Goal: Task Accomplishment & Management: Manage account settings

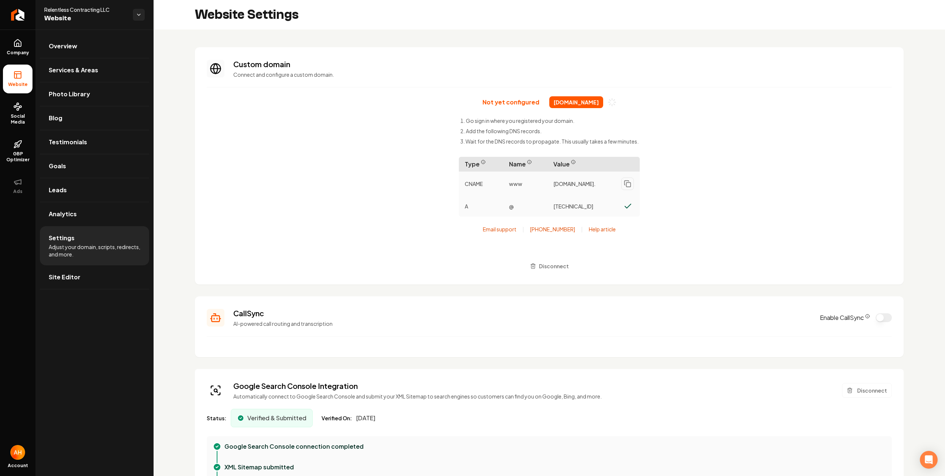
scroll to position [66, 0]
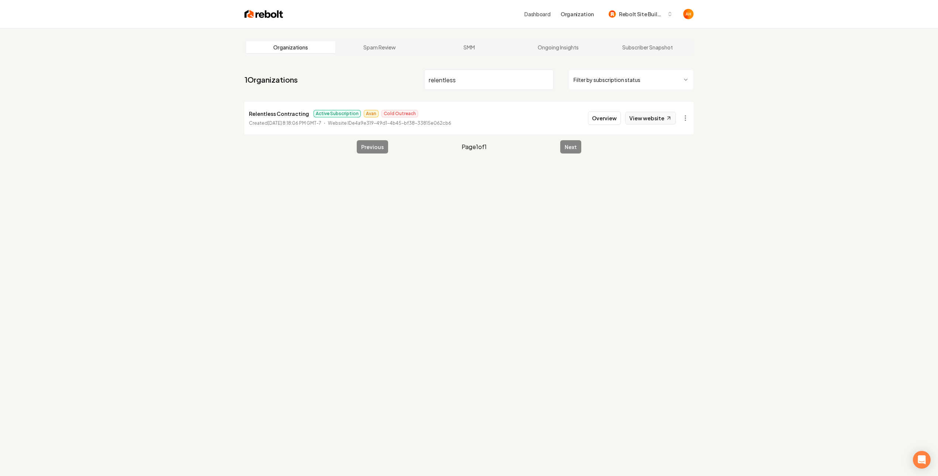
click at [648, 118] on link "View website" at bounding box center [650, 118] width 51 height 13
click at [508, 80] on input "relentless" at bounding box center [489, 79] width 130 height 21
type input "siesta"
click at [816, 89] on div "Organizations Spam Review SMM Ongoing Insights Subscriber Snapshot 1 Organizati…" at bounding box center [469, 266] width 938 height 476
click at [612, 120] on button "Overview" at bounding box center [604, 117] width 33 height 13
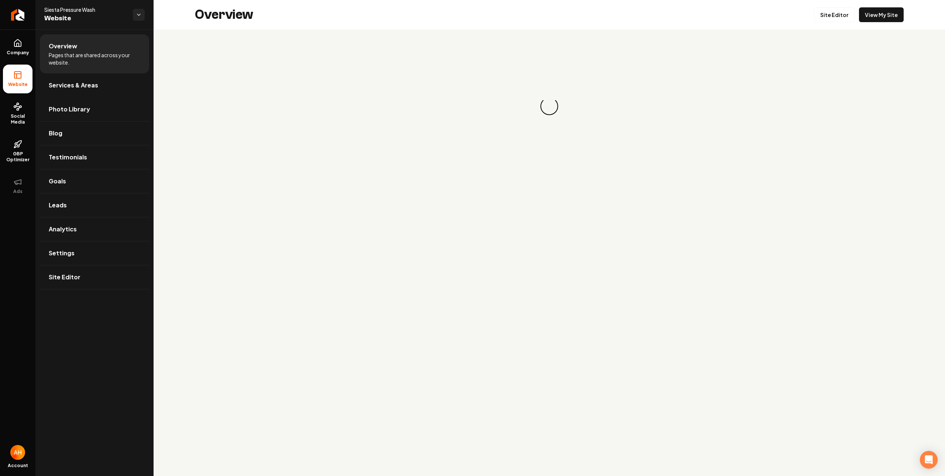
click at [74, 85] on span "Services & Areas" at bounding box center [73, 85] width 49 height 9
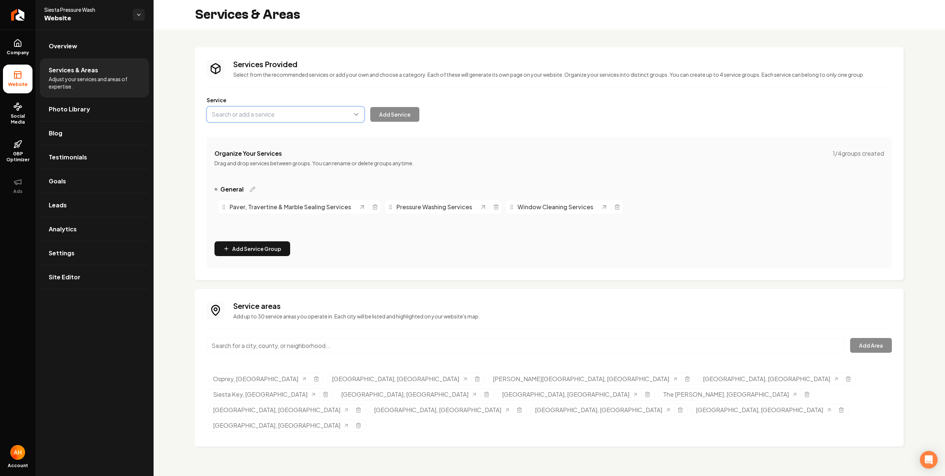
click at [325, 110] on button "Main content area" at bounding box center [286, 115] width 158 height 16
type input "Roof Cleaning"
click at [324, 122] on button "Main content area" at bounding box center [286, 115] width 158 height 16
click at [327, 119] on button "Main content area" at bounding box center [286, 115] width 158 height 16
type input "Roof Cleaning"
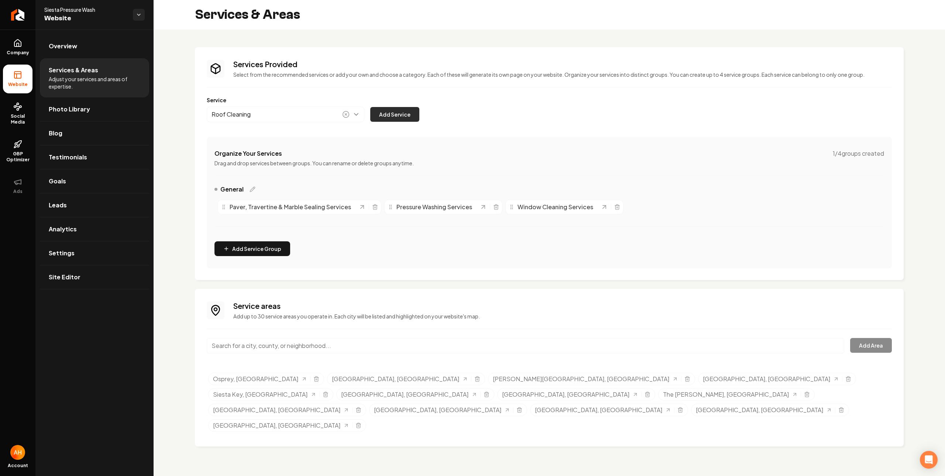
click at [397, 115] on button "Add Service" at bounding box center [394, 114] width 49 height 15
click at [126, 207] on link "Leads" at bounding box center [94, 205] width 109 height 24
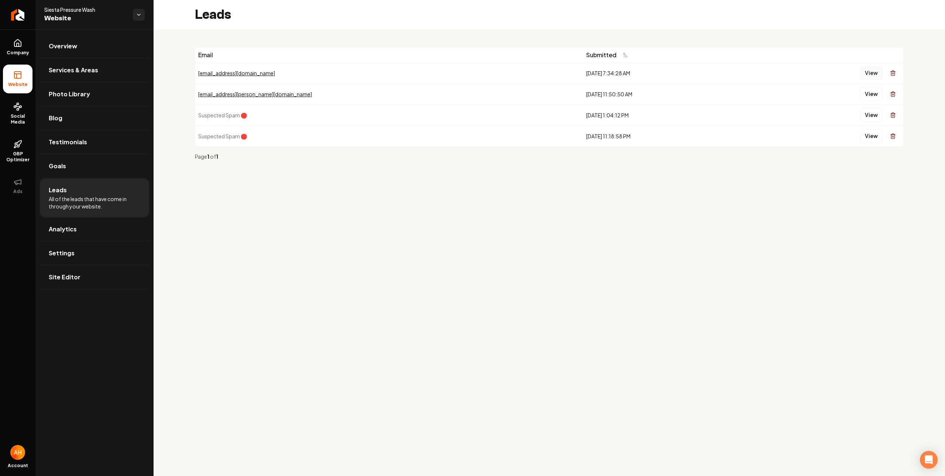
click at [872, 73] on button "View" at bounding box center [871, 72] width 23 height 13
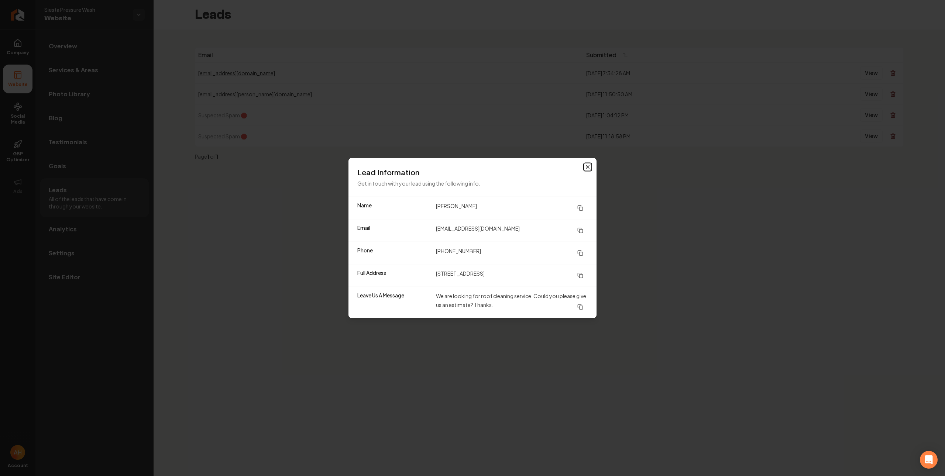
click at [588, 168] on icon "button" at bounding box center [588, 167] width 6 height 6
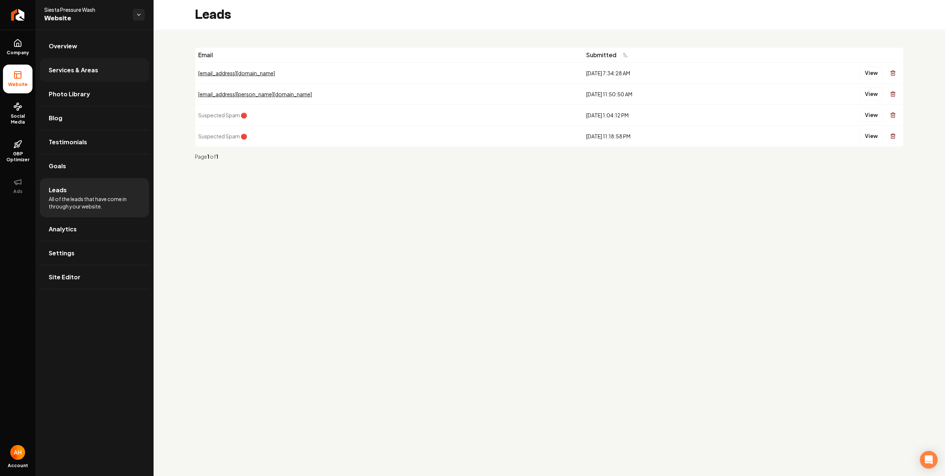
click at [119, 65] on link "Services & Areas" at bounding box center [94, 70] width 109 height 24
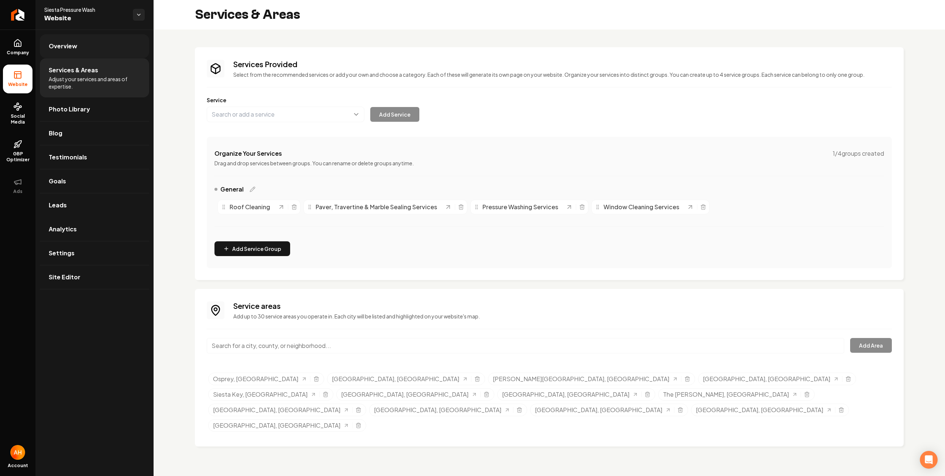
click at [96, 47] on link "Overview" at bounding box center [94, 46] width 109 height 24
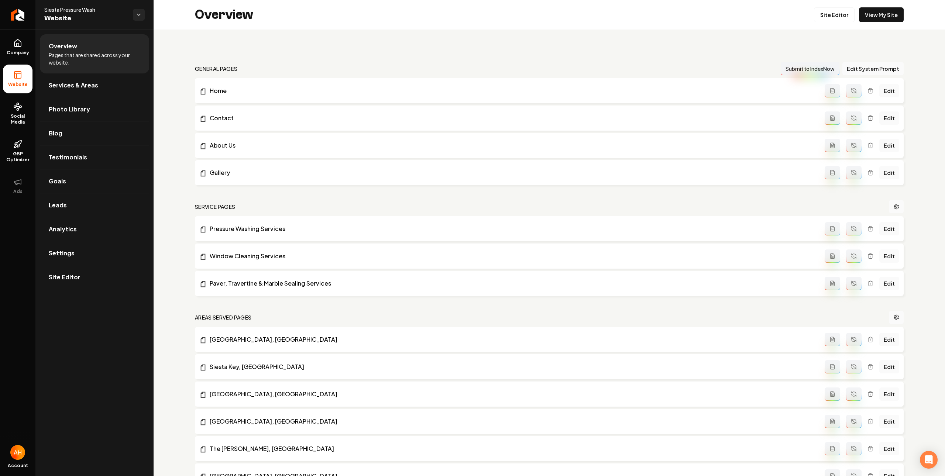
click at [809, 12] on div "Overview Site Editor View My Site" at bounding box center [549, 15] width 791 height 30
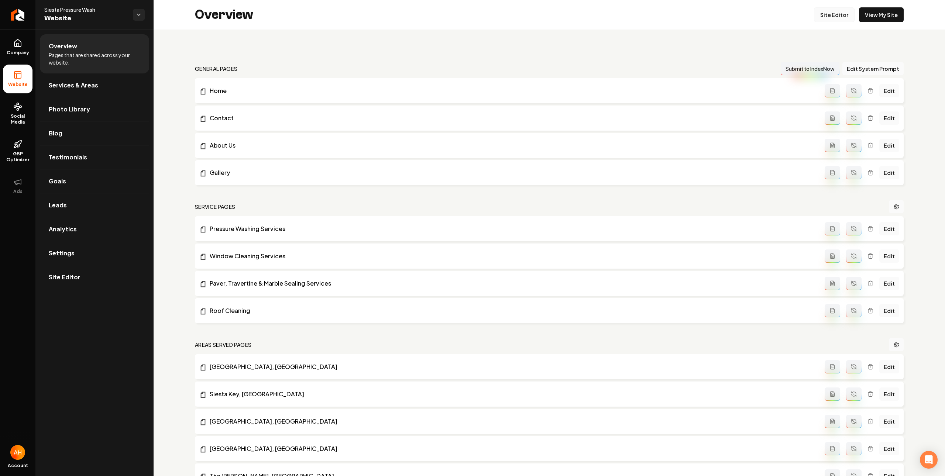
click at [817, 14] on link "Site Editor" at bounding box center [834, 14] width 41 height 15
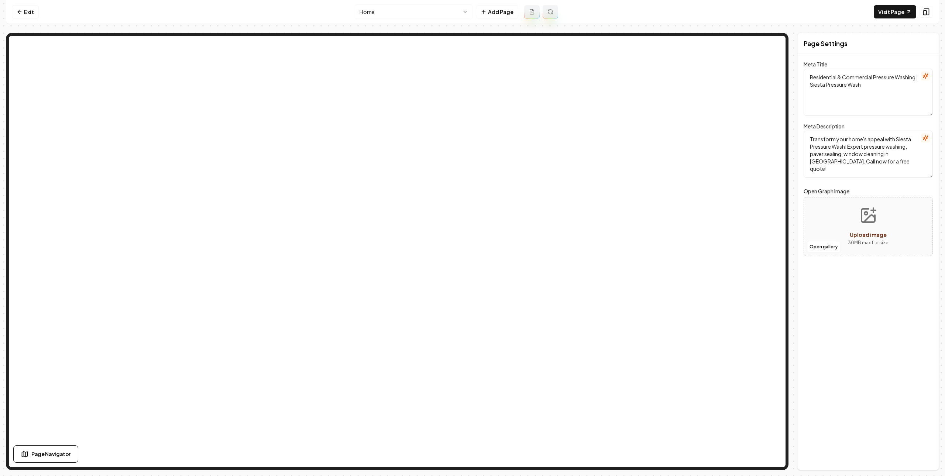
click at [442, 25] on div "Exit Home Add Page Visit Page Page Navigator Page Settings Meta Title Residenti…" at bounding box center [472, 235] width 933 height 470
click at [447, 19] on nav "Exit Home Add Page Visit Page" at bounding box center [472, 12] width 933 height 24
click at [456, 13] on html "Computer Required This feature is only available on a computer. Please switch t…" at bounding box center [472, 238] width 945 height 476
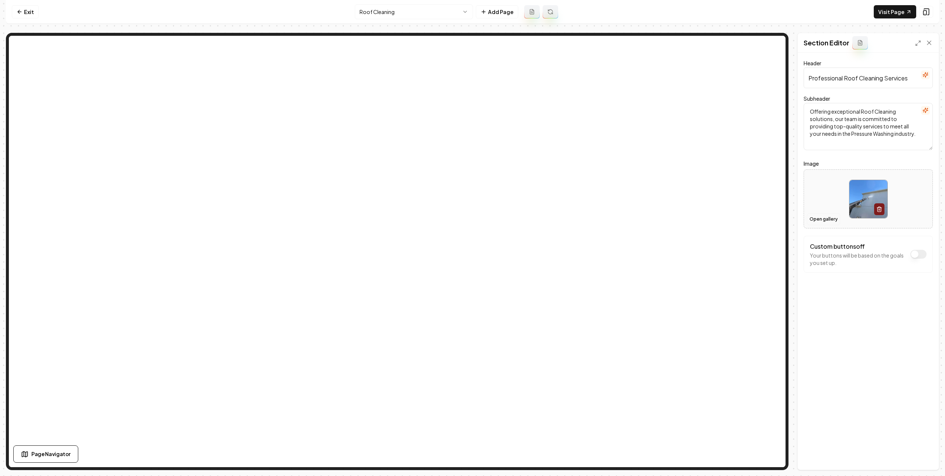
click at [824, 219] on button "Open gallery" at bounding box center [823, 219] width 33 height 12
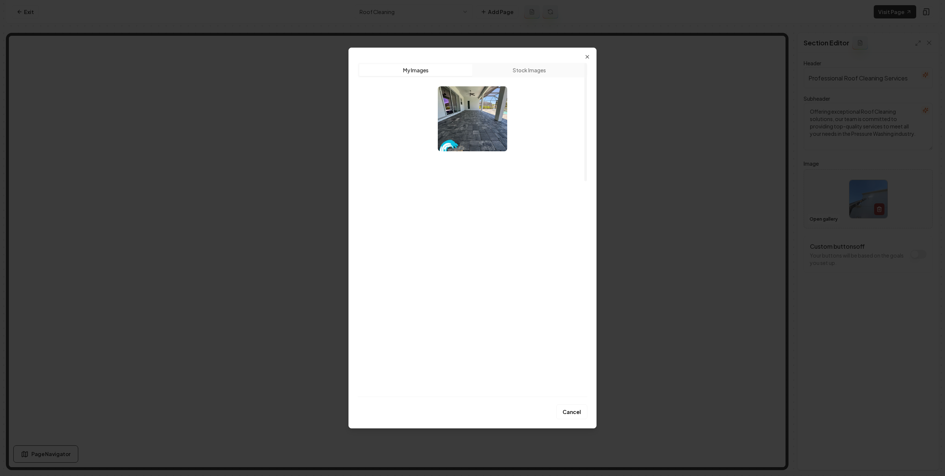
click at [516, 256] on img "Select image image_67fd81e7432c47641606cccf.jpeg" at bounding box center [547, 260] width 69 height 65
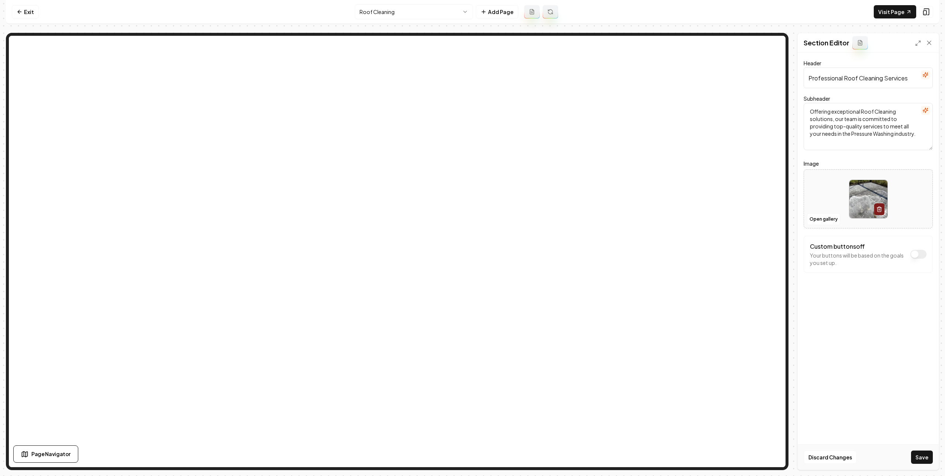
drag, startPoint x: 918, startPoint y: 456, endPoint x: 845, endPoint y: 394, distance: 95.5
click at [918, 456] on button "Save" at bounding box center [922, 457] width 22 height 13
click at [814, 220] on button "Open gallery" at bounding box center [823, 219] width 33 height 12
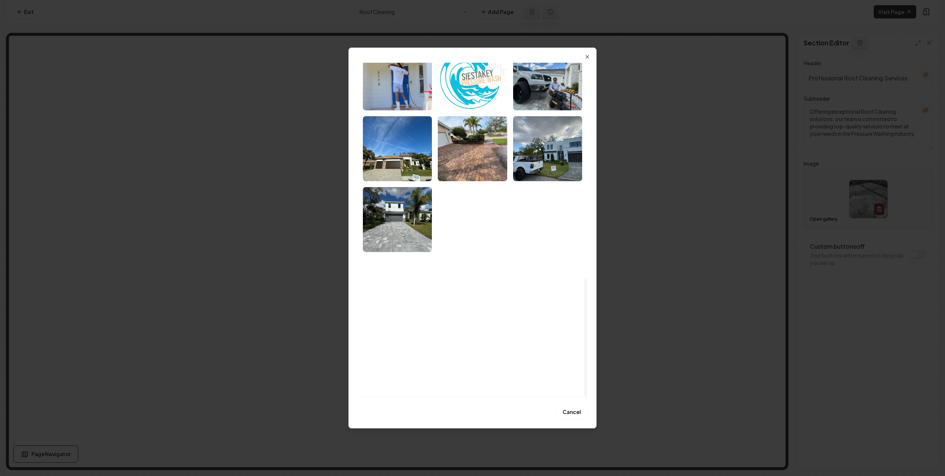
scroll to position [585, 0]
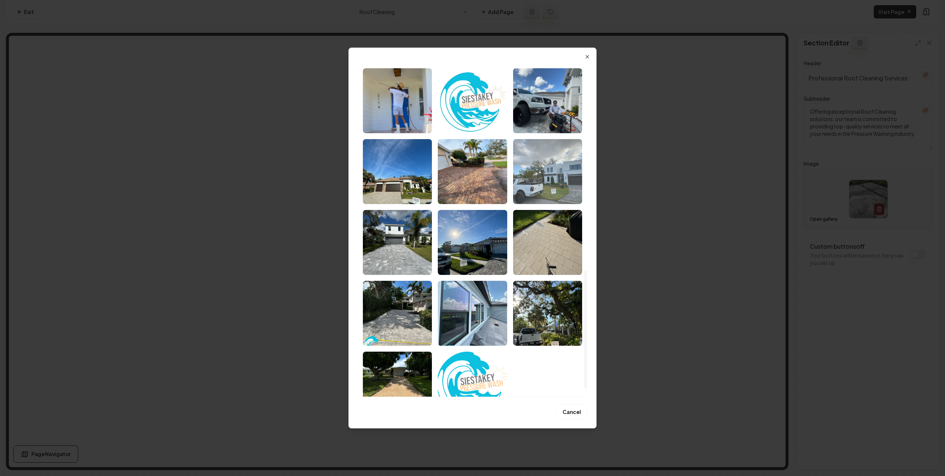
click at [549, 183] on img "Select image image_677bf8c0432c476416110de1.jpeg" at bounding box center [547, 171] width 69 height 65
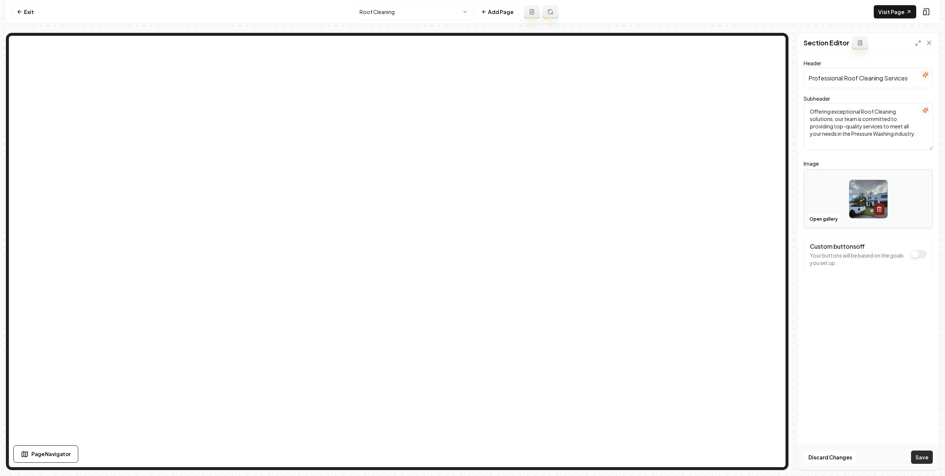
click at [924, 453] on button "Save" at bounding box center [922, 457] width 22 height 13
click at [439, 14] on html "Computer Required This feature is only available on a computer. Please switch t…" at bounding box center [472, 238] width 945 height 476
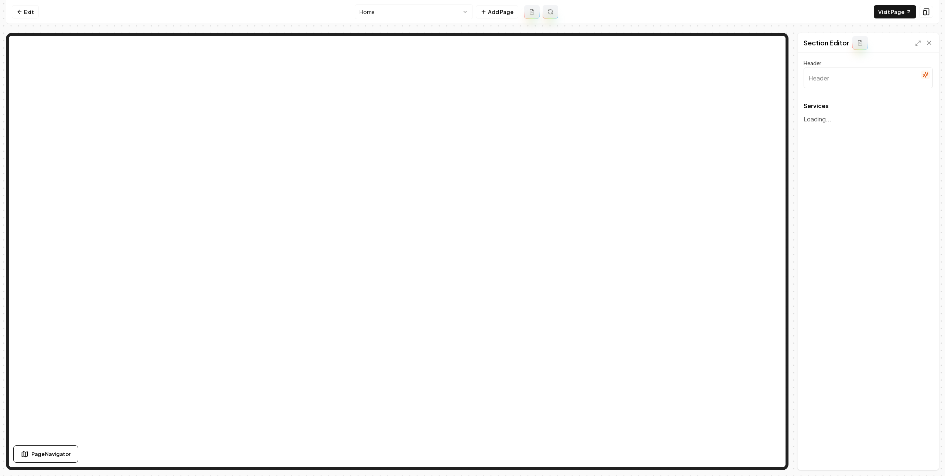
type input "Our Expert Services"
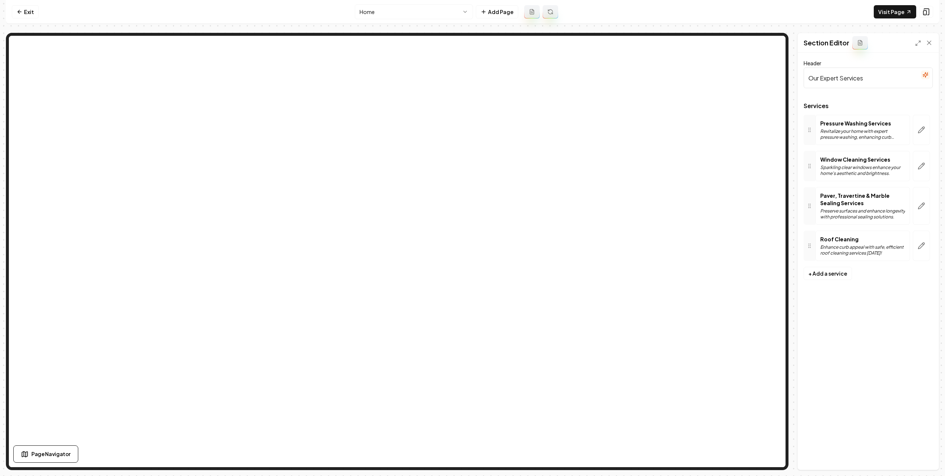
drag, startPoint x: 921, startPoint y: 250, endPoint x: 866, endPoint y: 271, distance: 59.0
click at [921, 250] on icon "button" at bounding box center [921, 245] width 7 height 7
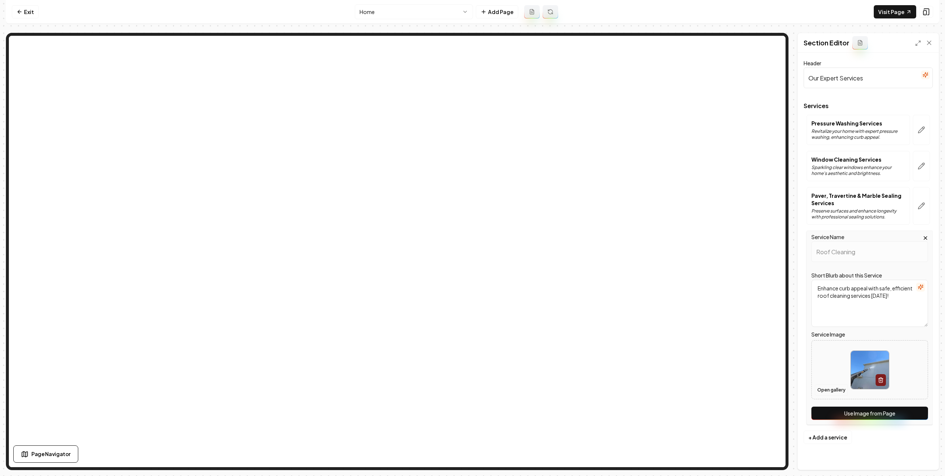
click at [820, 394] on button "Open gallery" at bounding box center [831, 390] width 33 height 12
click at [857, 412] on button "Use Image from Page" at bounding box center [869, 413] width 117 height 13
drag, startPoint x: 923, startPoint y: 454, endPoint x: 859, endPoint y: 357, distance: 116.6
click at [923, 454] on button "Save" at bounding box center [922, 457] width 22 height 13
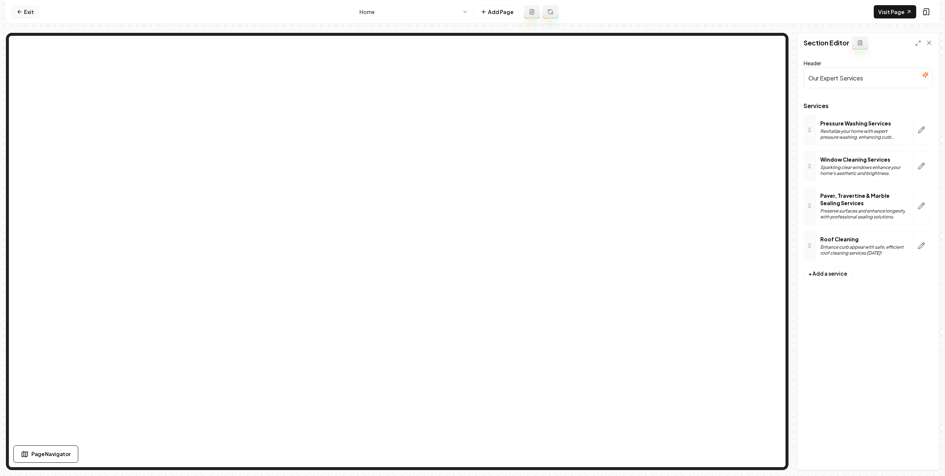
click at [31, 17] on link "Exit" at bounding box center [25, 11] width 27 height 13
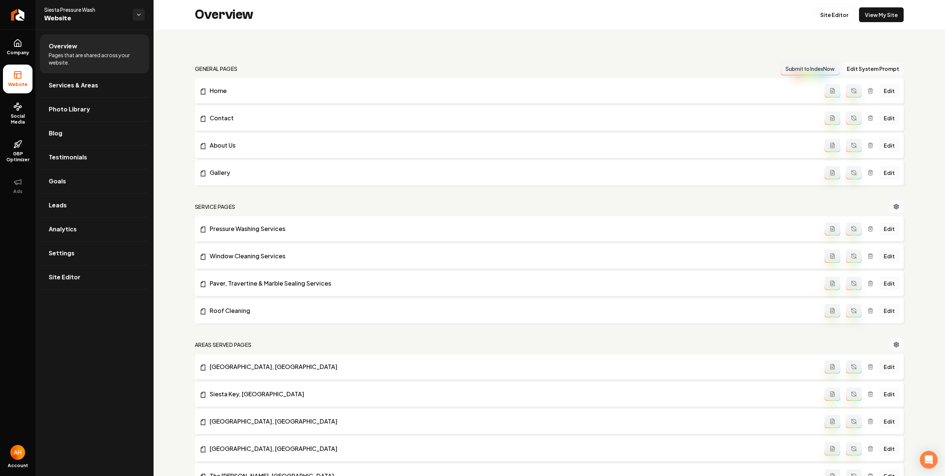
click at [208, 26] on div "Overview Site Editor View My Site" at bounding box center [549, 15] width 791 height 30
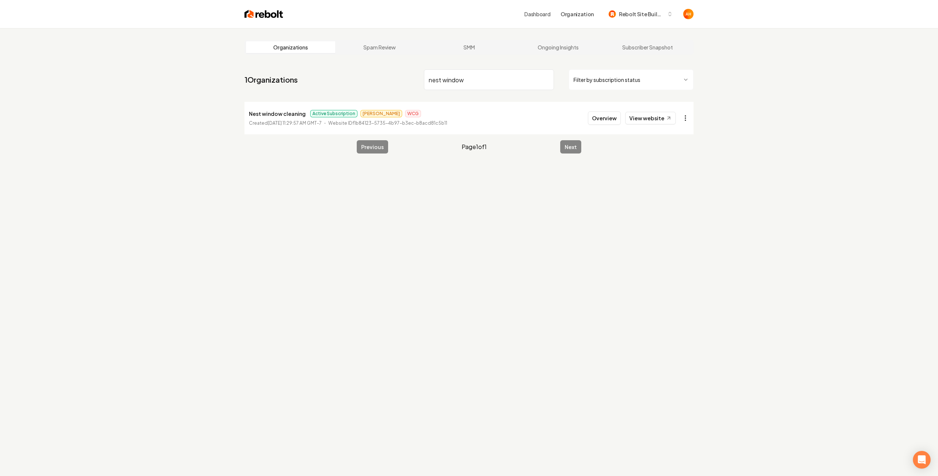
click at [689, 124] on html "Dashboard Organization Rebolt Site Builder Organizations Spam Review SMM Ongoin…" at bounding box center [469, 238] width 938 height 476
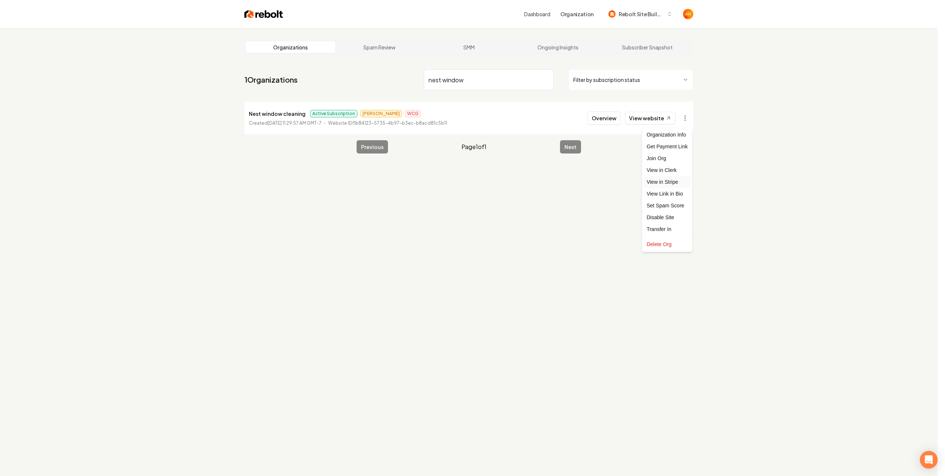
click at [678, 183] on link "View in Stripe" at bounding box center [667, 182] width 47 height 12
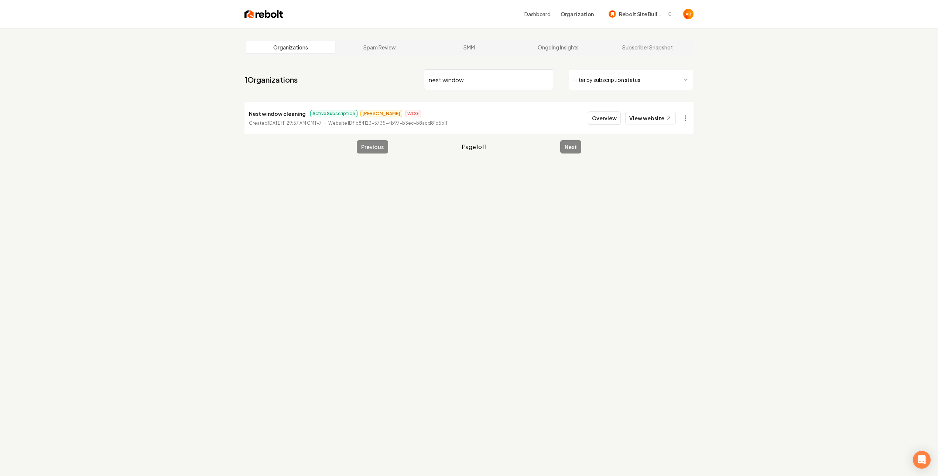
click at [485, 85] on input "nest window" at bounding box center [489, 79] width 130 height 21
type input "drummond"
click at [611, 116] on button "Overview" at bounding box center [604, 117] width 33 height 13
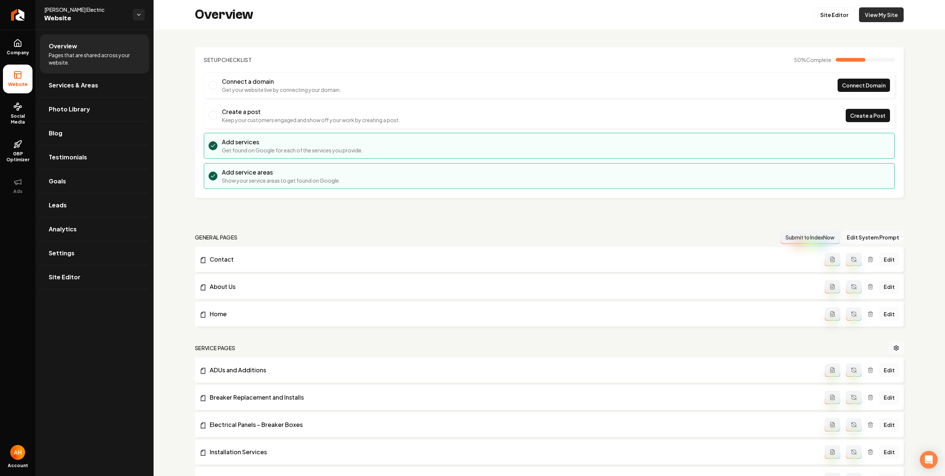
click at [870, 15] on link "View My Site" at bounding box center [881, 14] width 45 height 15
click at [6, 54] on span "Company" at bounding box center [18, 53] width 28 height 6
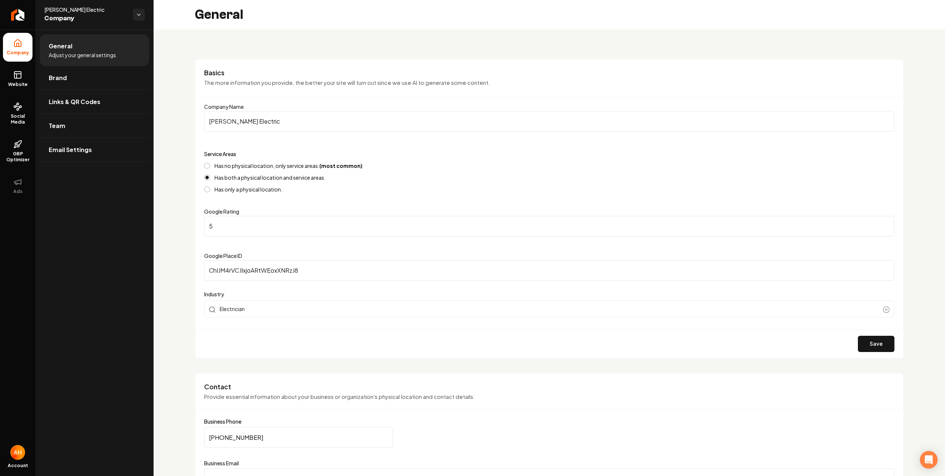
scroll to position [164, 0]
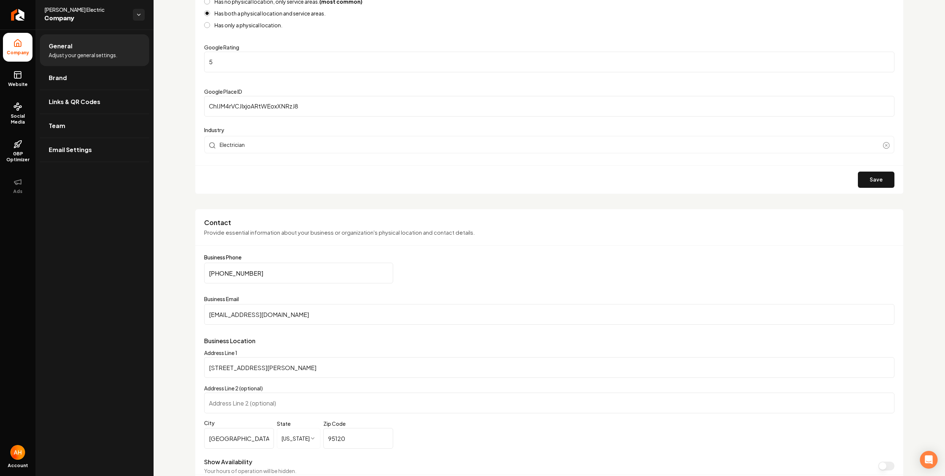
click at [326, 309] on input "trent@drummondelectric.com" at bounding box center [549, 314] width 690 height 21
click at [437, 56] on input "5" at bounding box center [549, 62] width 690 height 21
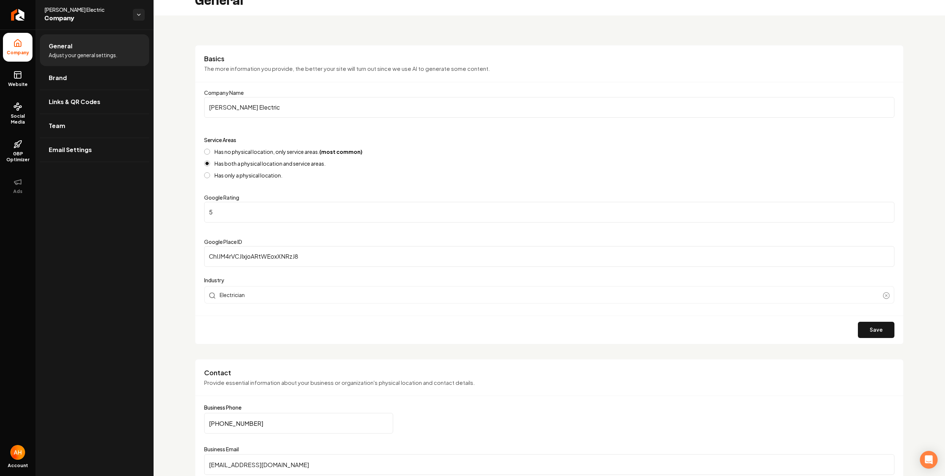
click at [429, 80] on div "Basics The more information you provide, the better your site will turn out sin…" at bounding box center [549, 68] width 708 height 28
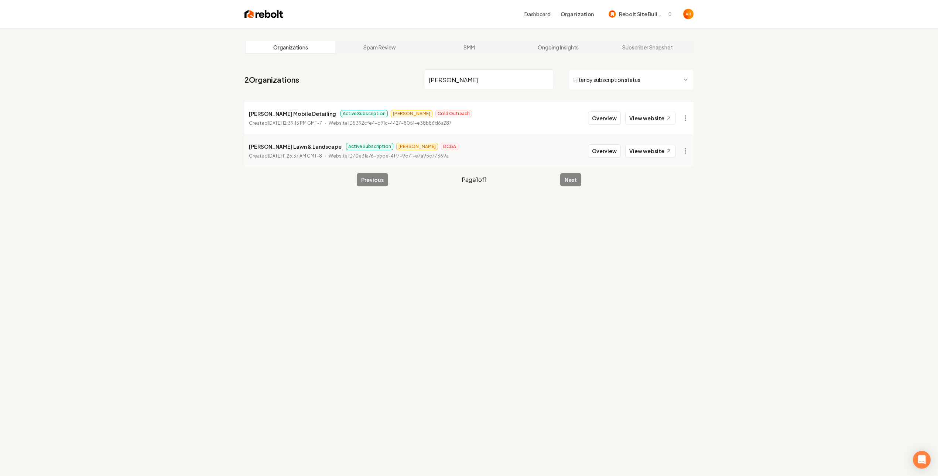
type input "holmes"
click at [862, 52] on div "Organizations Spam Review SMM Ongoing Insights Subscriber Snapshot 2 Organizati…" at bounding box center [469, 266] width 938 height 476
click at [622, 116] on div "Overview View website" at bounding box center [632, 117] width 88 height 13
click at [609, 116] on button "Overview" at bounding box center [604, 117] width 33 height 13
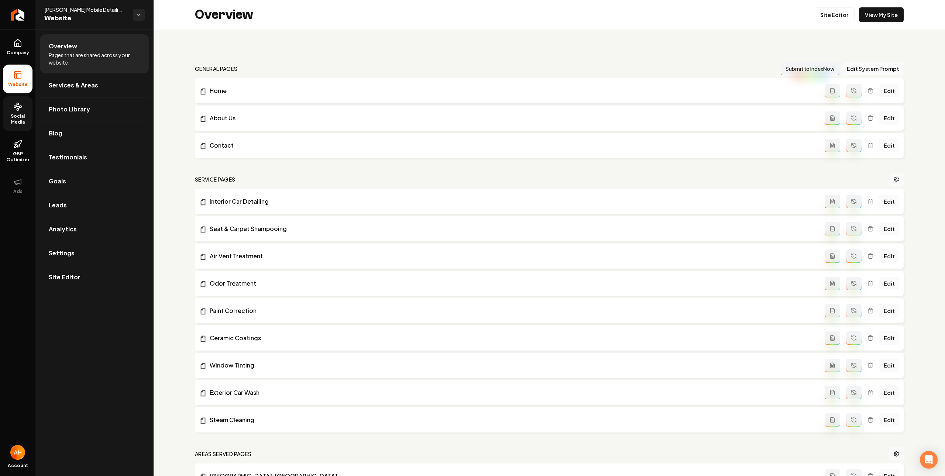
click at [21, 114] on span "Social Media" at bounding box center [18, 119] width 30 height 12
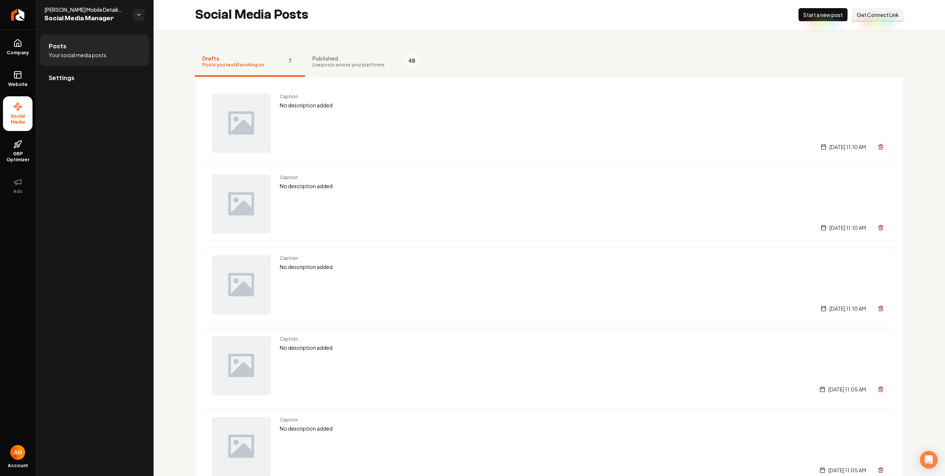
click at [376, 62] on span "Live posts across your platforms" at bounding box center [348, 65] width 72 height 6
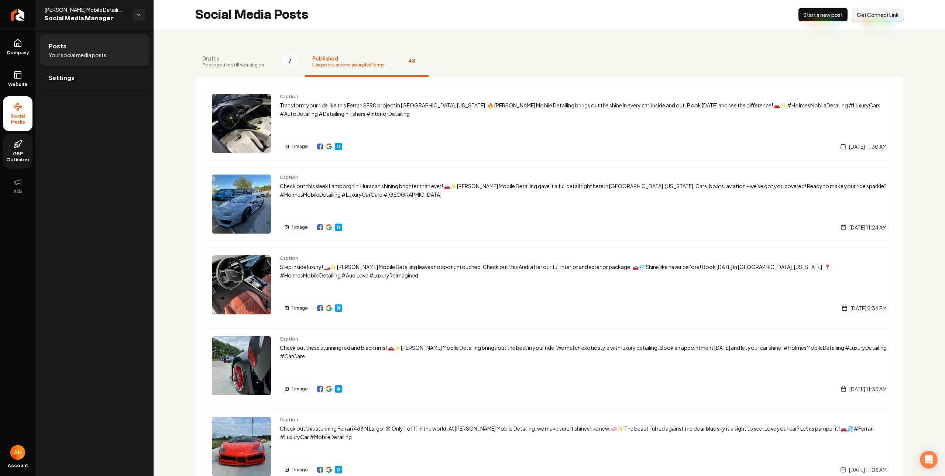
click at [7, 145] on link "GBP Optimizer" at bounding box center [18, 151] width 30 height 35
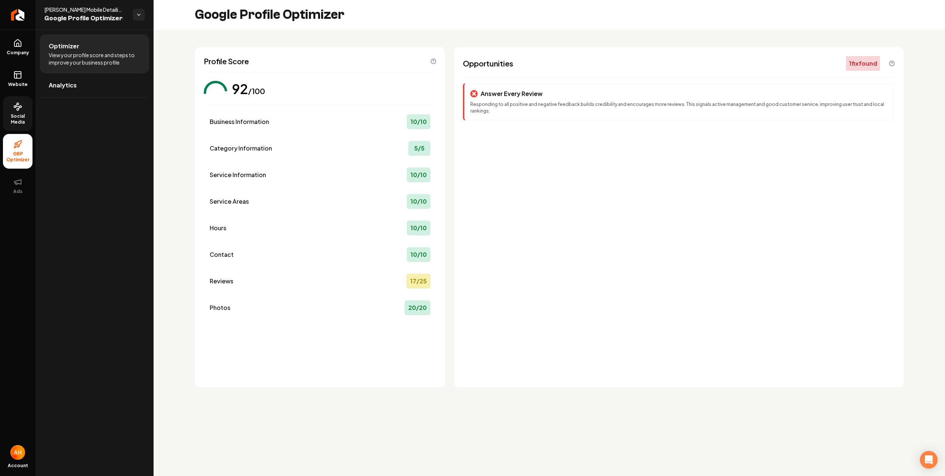
click at [23, 109] on link "Social Media" at bounding box center [18, 113] width 30 height 35
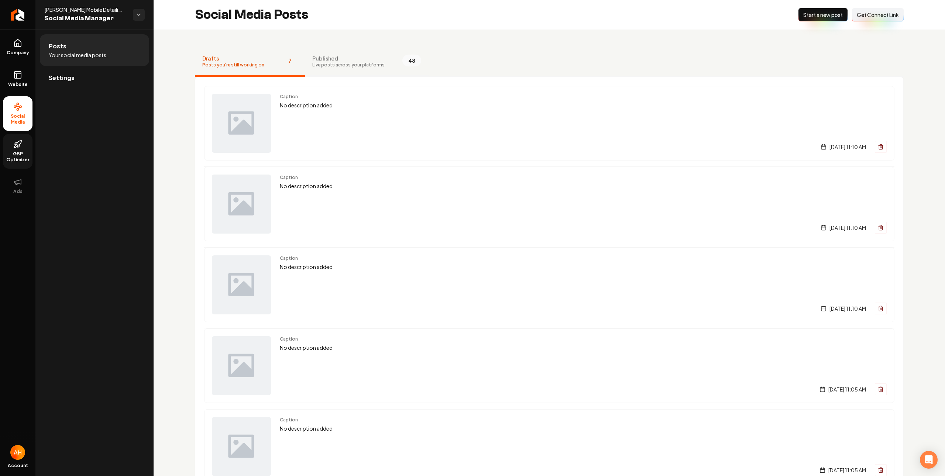
click at [332, 67] on span "Live posts across your platforms" at bounding box center [348, 65] width 72 height 6
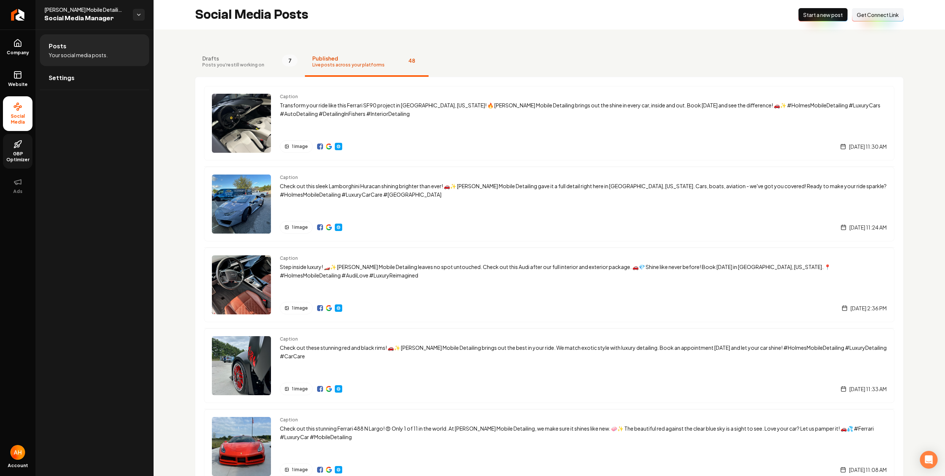
click at [24, 145] on link "GBP Optimizer" at bounding box center [18, 151] width 30 height 35
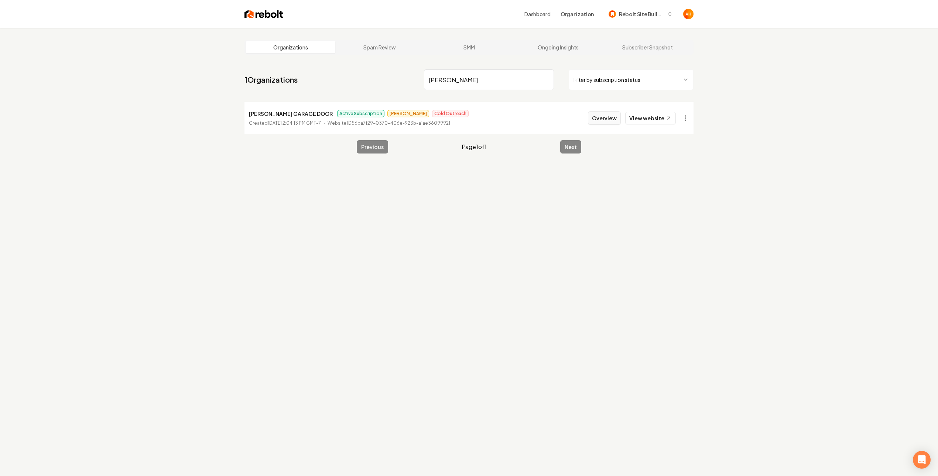
type input "tinkham"
click at [618, 118] on button "Overview" at bounding box center [604, 117] width 33 height 13
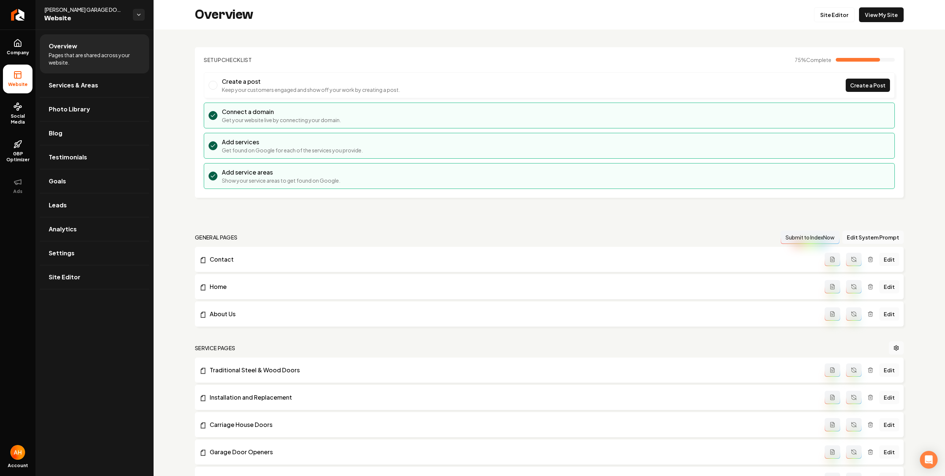
click at [651, 22] on div "Overview Site Editor View My Site" at bounding box center [549, 15] width 791 height 30
drag, startPoint x: 725, startPoint y: 27, endPoint x: 613, endPoint y: 51, distance: 114.4
click at [724, 27] on div "Overview Site Editor View My Site" at bounding box center [549, 15] width 791 height 30
click at [77, 202] on link "Leads" at bounding box center [94, 205] width 109 height 24
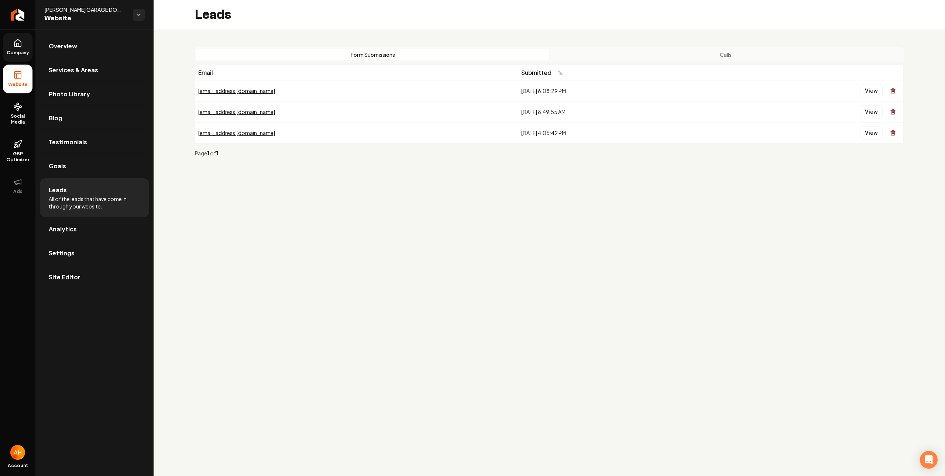
click at [24, 50] on span "Company" at bounding box center [18, 53] width 28 height 6
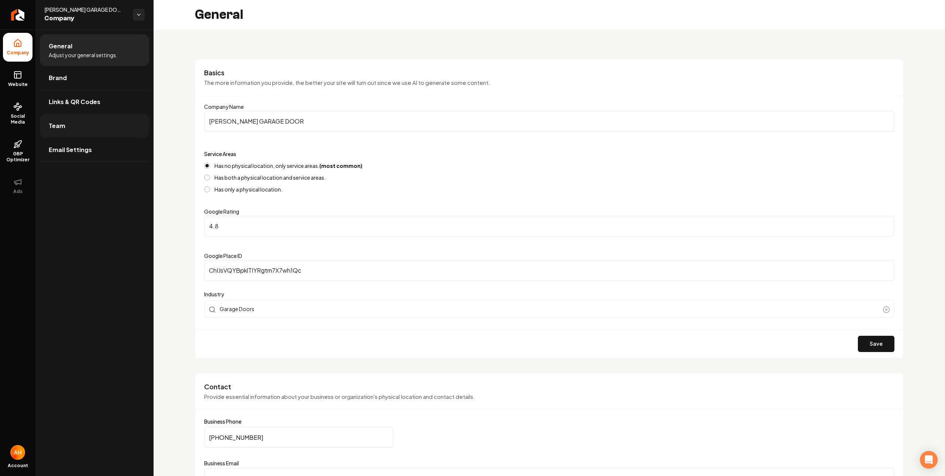
click at [80, 119] on link "Team" at bounding box center [94, 126] width 109 height 24
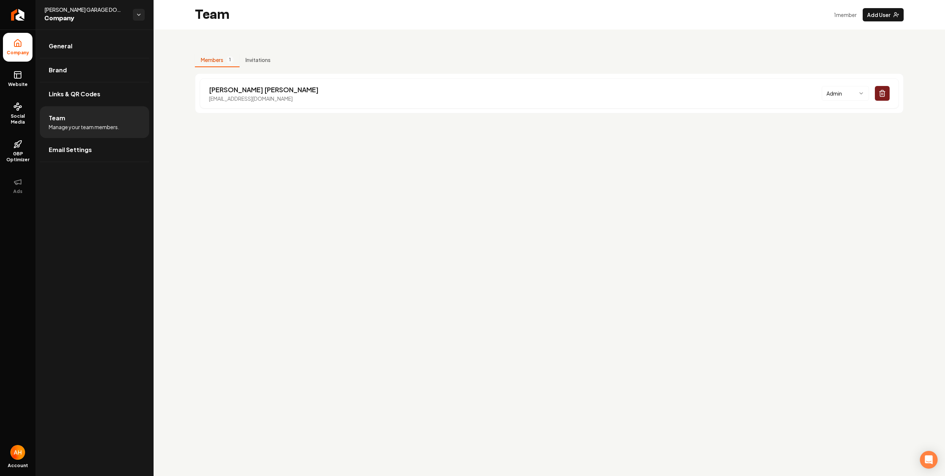
drag, startPoint x: 258, startPoint y: 93, endPoint x: 427, endPoint y: 118, distance: 170.9
click at [259, 93] on p "Garrett Thompson" at bounding box center [264, 90] width 110 height 10
click at [287, 33] on div "Members 1 Invitations Garrett Thompson garrettthompson1212@yahoo.com Admin" at bounding box center [549, 81] width 791 height 102
click at [380, 134] on main "Team 1 member Add User Members 1 Invitations Garrett Thompson garrettthompson12…" at bounding box center [549, 238] width 791 height 476
click at [310, 50] on div "Members 1 Invitations Garrett Thompson garrettthompson1212@yahoo.com Admin" at bounding box center [549, 81] width 791 height 102
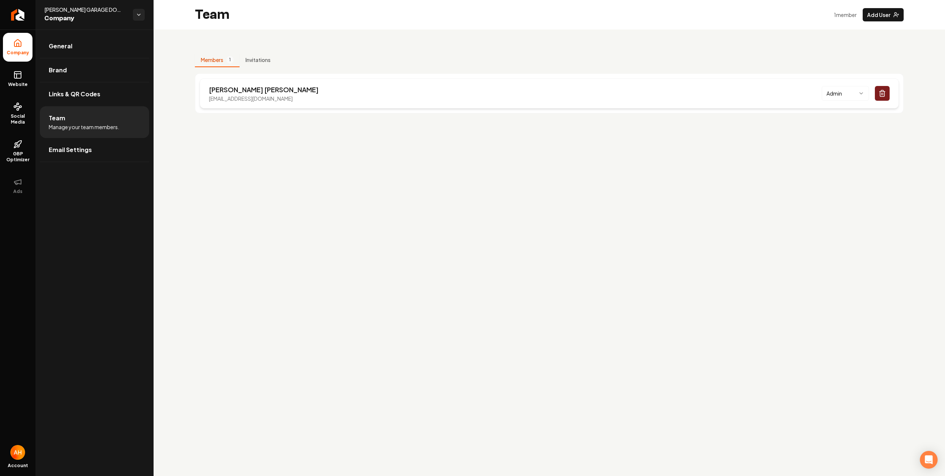
click at [261, 98] on p "garrettthompson1212@yahoo.com" at bounding box center [264, 98] width 110 height 7
click at [18, 84] on span "Website" at bounding box center [17, 85] width 25 height 6
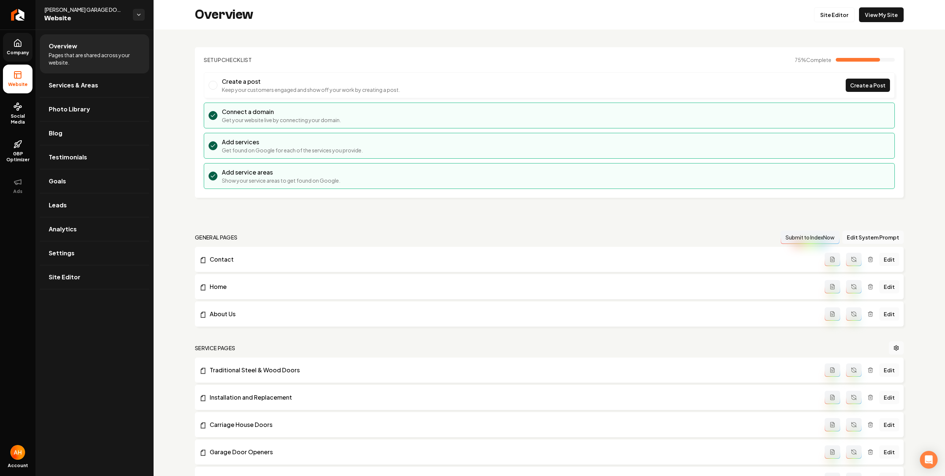
click at [18, 61] on link "Company" at bounding box center [18, 47] width 30 height 29
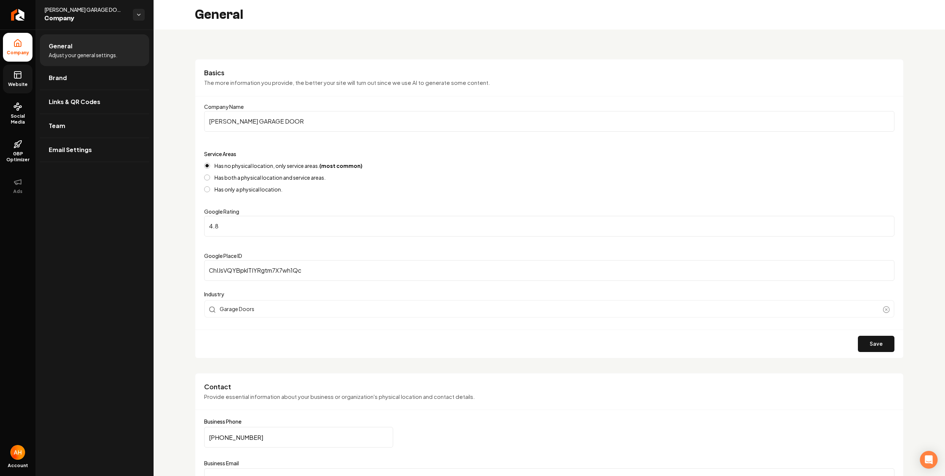
click at [19, 85] on span "Website" at bounding box center [17, 85] width 25 height 6
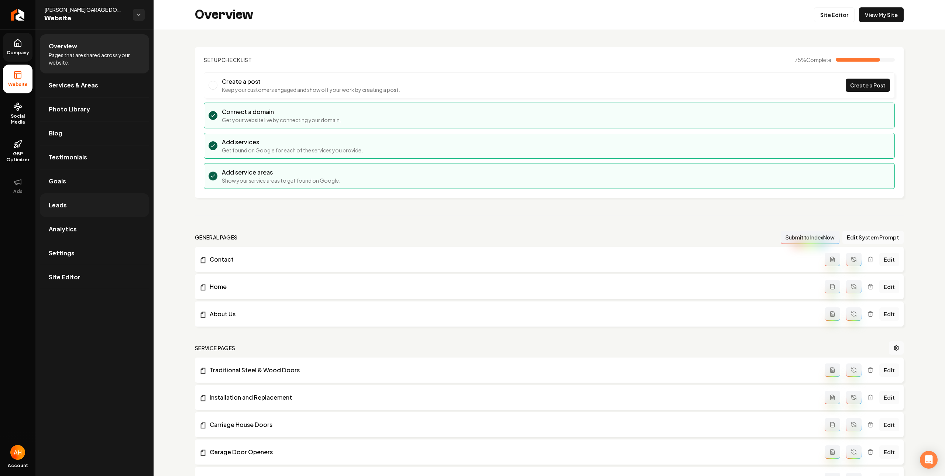
click at [82, 209] on link "Leads" at bounding box center [94, 205] width 109 height 24
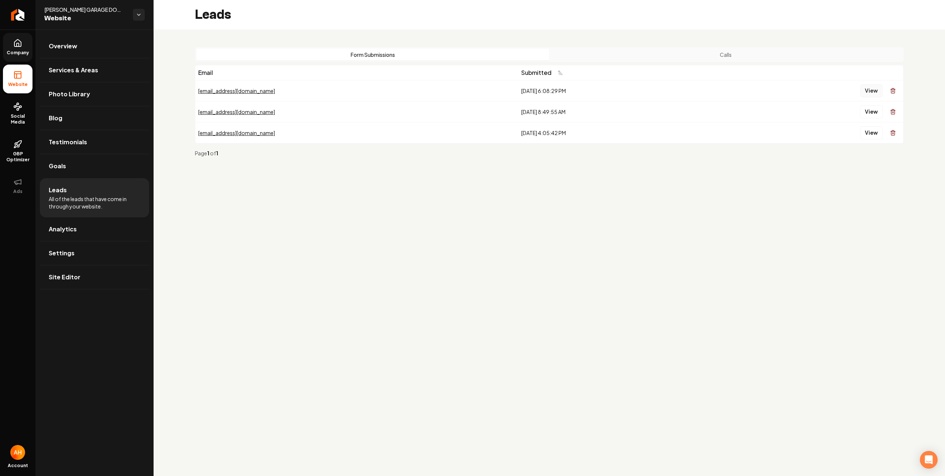
click at [873, 89] on button "View" at bounding box center [871, 90] width 23 height 13
click at [98, 254] on link "Settings" at bounding box center [94, 253] width 109 height 24
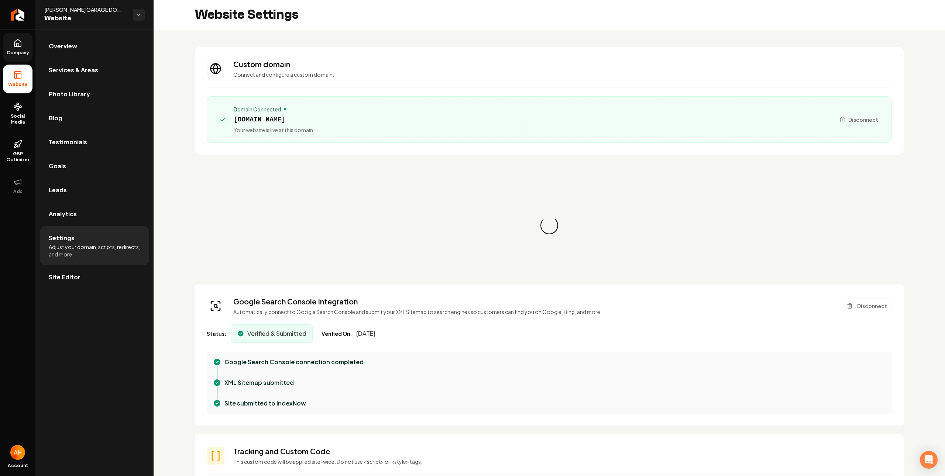
scroll to position [66, 0]
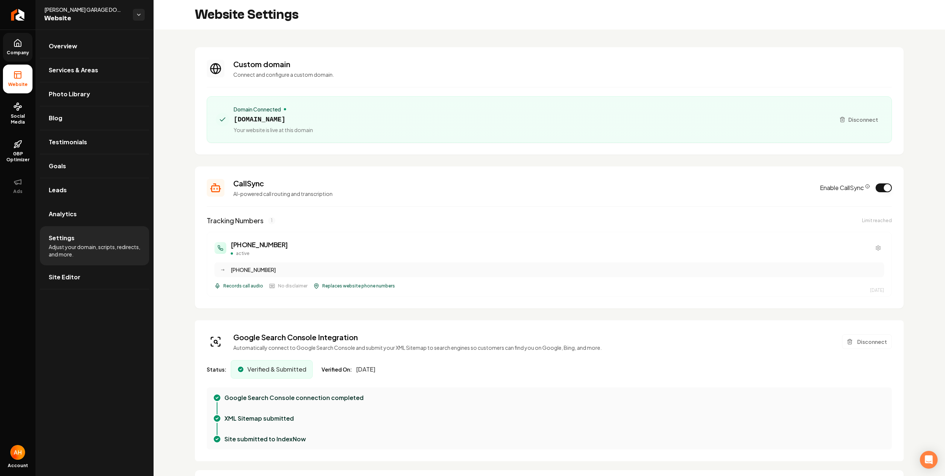
click at [213, 55] on section "Custom domain Connect and configure a custom domain. Domain Connected tinkhamga…" at bounding box center [549, 100] width 709 height 107
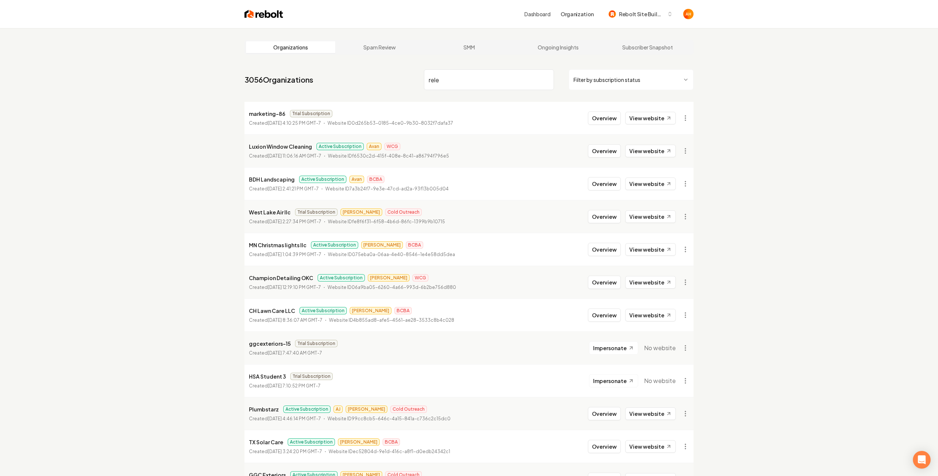
type input "rele"
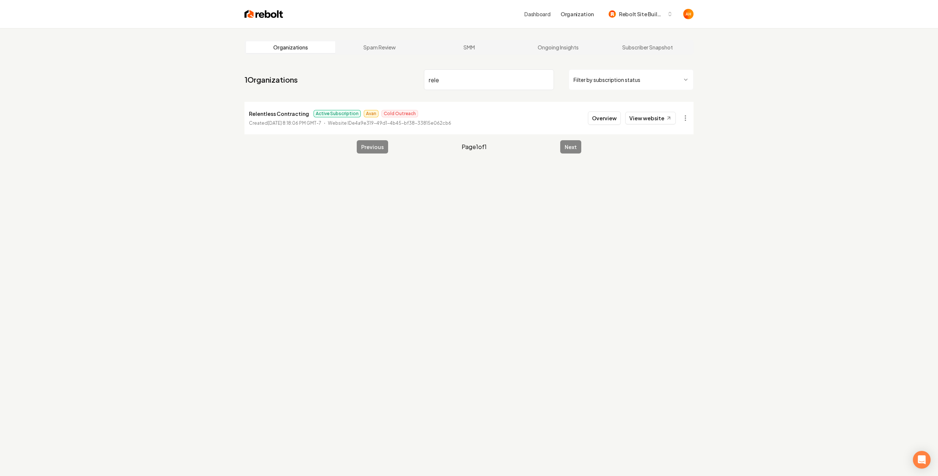
drag, startPoint x: 656, startPoint y: 126, endPoint x: 580, endPoint y: 90, distance: 84.2
click at [656, 126] on li "Relentless Contracting Active Subscription Avan Cold Outreach Created August 25…" at bounding box center [468, 118] width 449 height 32
click at [636, 124] on link "View website" at bounding box center [650, 118] width 51 height 13
click at [606, 121] on button "Overview" at bounding box center [604, 117] width 33 height 13
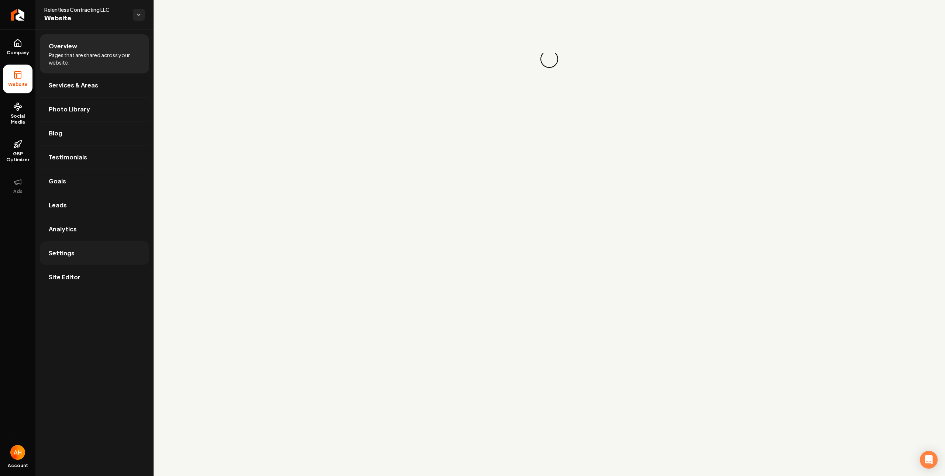
click at [138, 250] on link "Settings" at bounding box center [94, 253] width 109 height 24
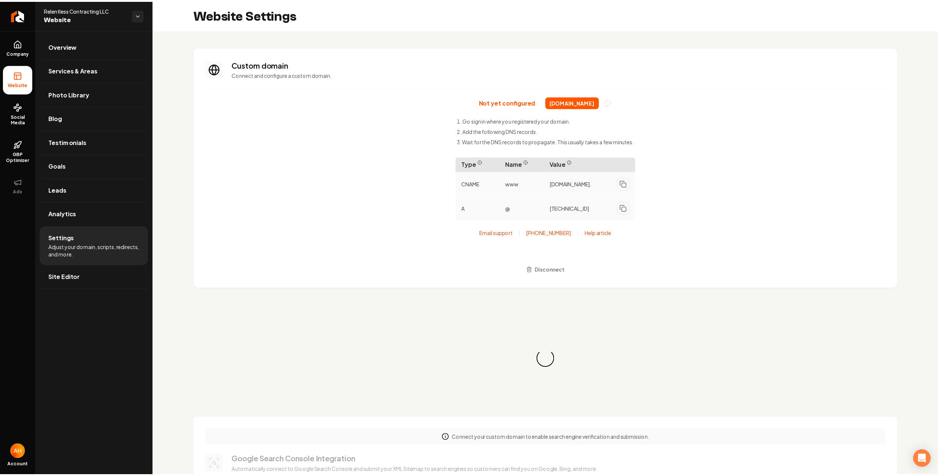
scroll to position [66, 0]
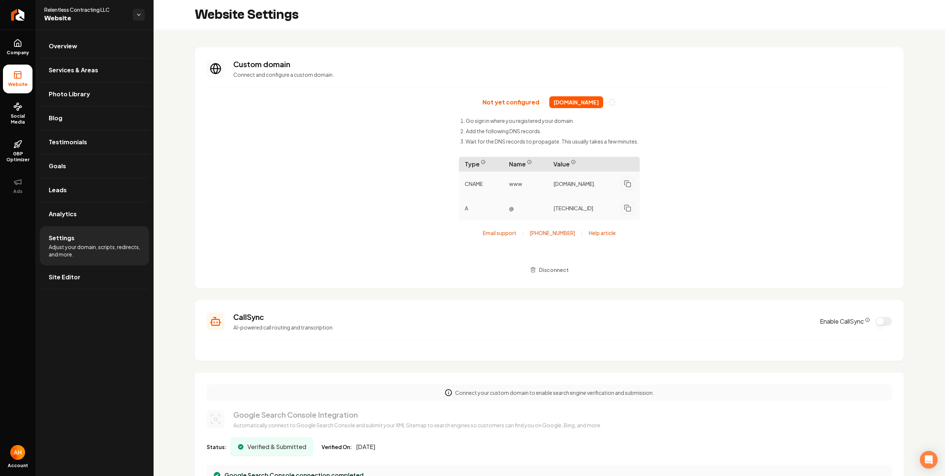
click at [581, 103] on span "relentlesscontracting.com" at bounding box center [576, 102] width 54 height 12
click at [581, 103] on div "Not yet configured relentlesscontracting.com Go sign in where you registered yo…" at bounding box center [549, 186] width 685 height 180
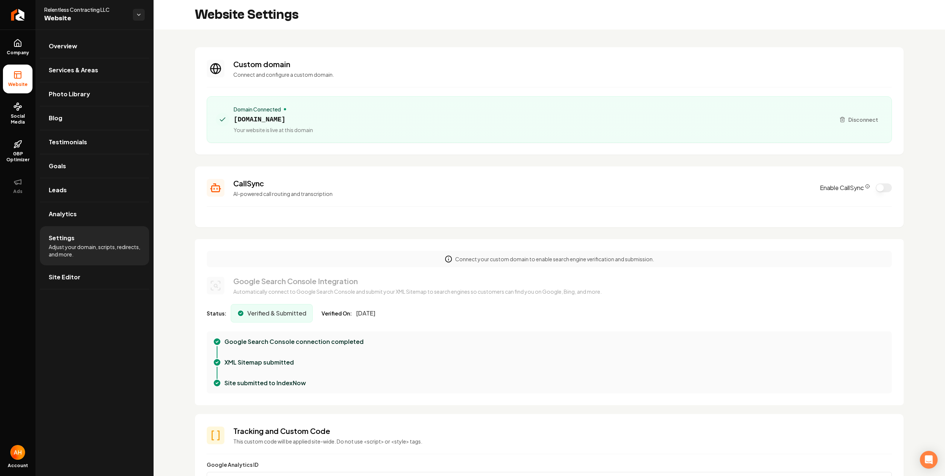
click at [311, 119] on span "relentlesscontracting.com" at bounding box center [273, 119] width 79 height 10
copy span "relentlesscontracting.com"
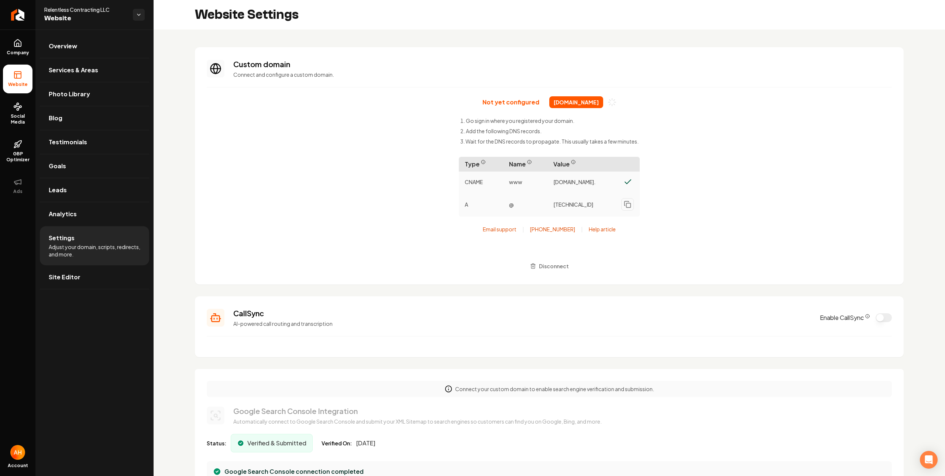
click at [327, 136] on div "Not yet configured relentlesscontracting.com Go sign in where you registered yo…" at bounding box center [549, 184] width 685 height 176
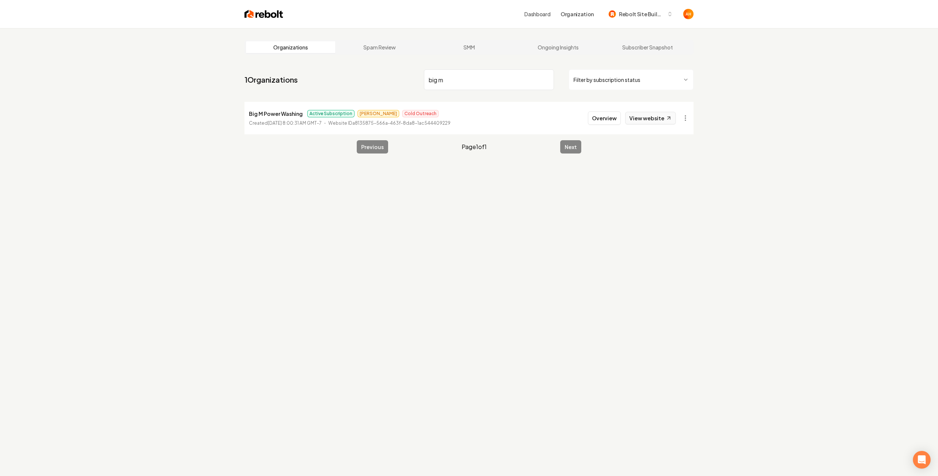
click at [662, 114] on link "View website" at bounding box center [650, 118] width 51 height 13
click at [479, 79] on input "big m" at bounding box center [489, 79] width 130 height 21
type input "thriving"
click at [660, 116] on link "View website" at bounding box center [650, 118] width 51 height 13
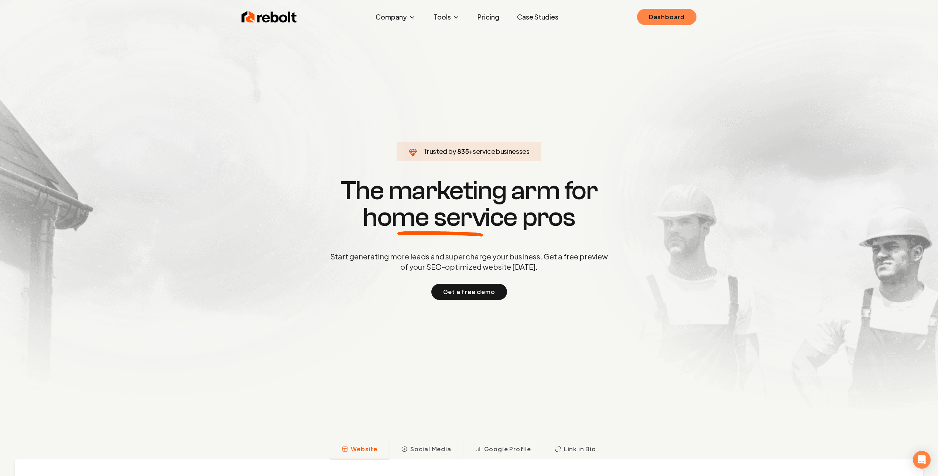
click at [672, 20] on link "Dashboard" at bounding box center [666, 17] width 59 height 16
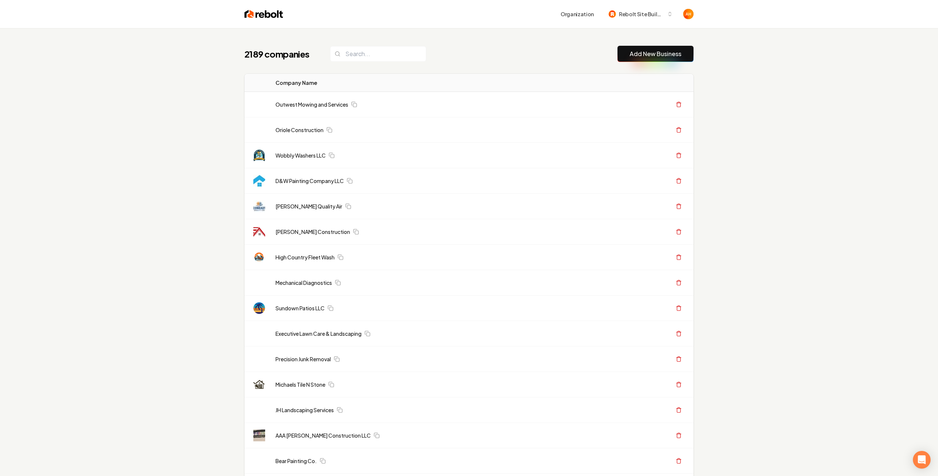
click at [453, 27] on div "Organization Rebolt Site Builder" at bounding box center [469, 14] width 473 height 28
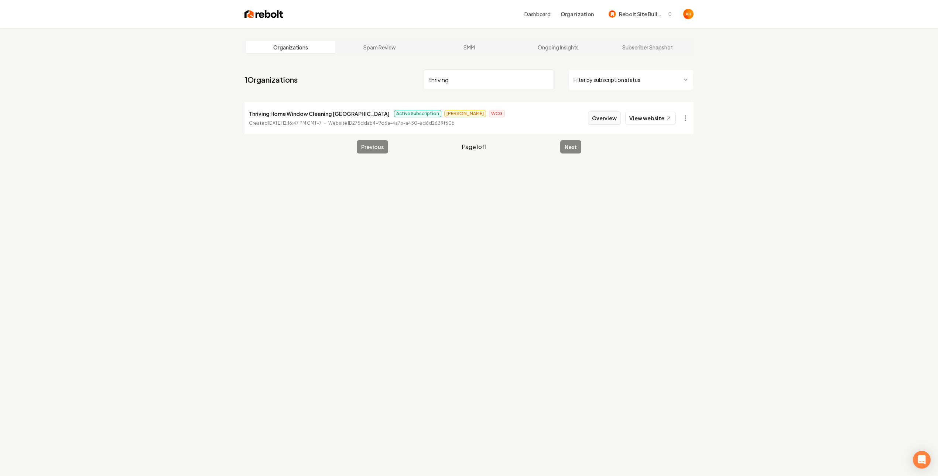
type input "thriving"
click at [597, 113] on button "Overview" at bounding box center [604, 117] width 33 height 13
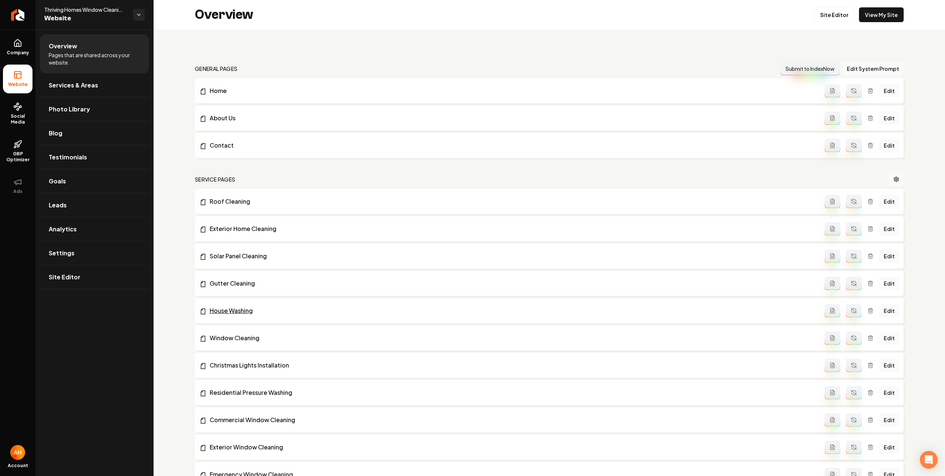
scroll to position [94, 0]
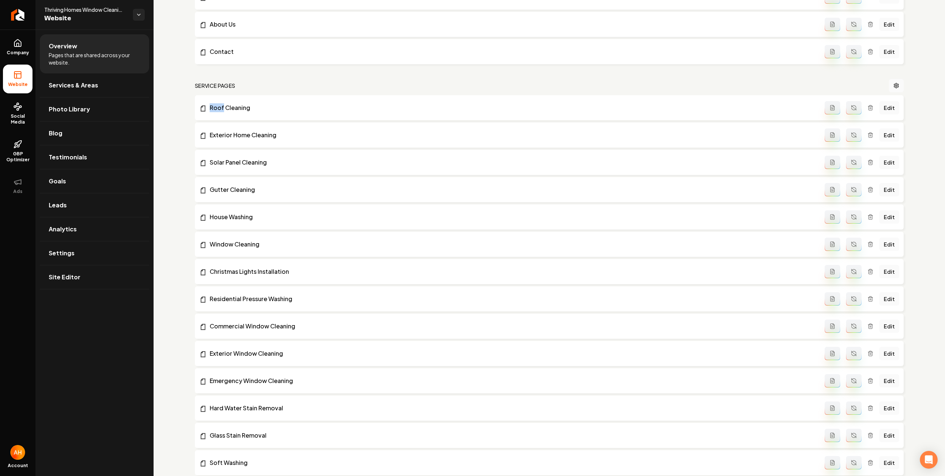
click at [852, 106] on icon "Main content area" at bounding box center [854, 107] width 4 height 2
click at [851, 107] on icon "Main content area" at bounding box center [854, 108] width 6 height 6
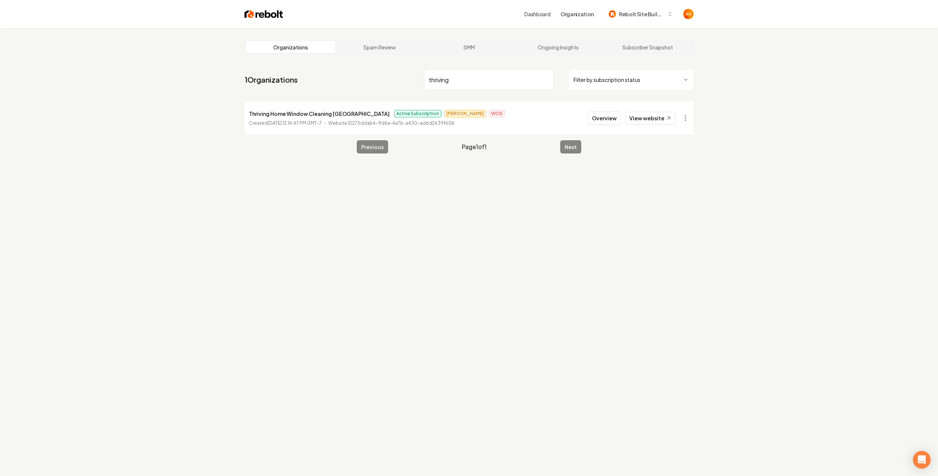
click at [470, 79] on input "thriving" at bounding box center [489, 79] width 130 height 21
type input "big m"
click at [610, 115] on button "Overview" at bounding box center [604, 117] width 33 height 13
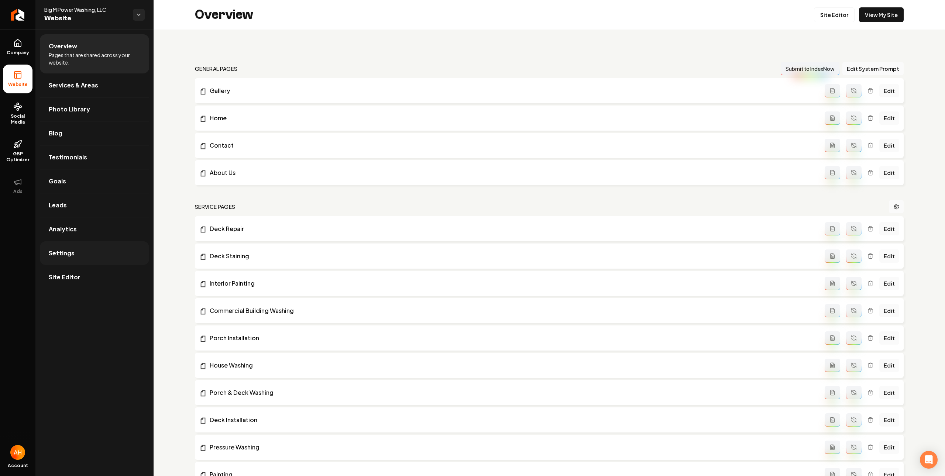
click at [80, 248] on link "Settings" at bounding box center [94, 253] width 109 height 24
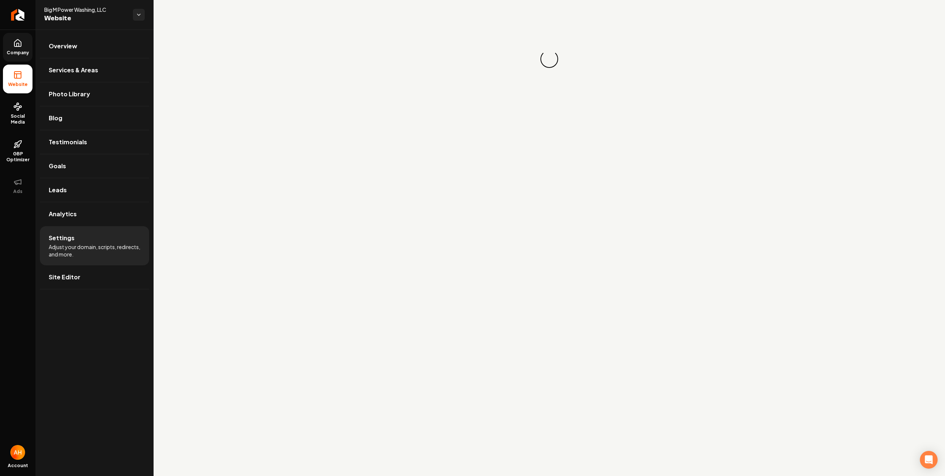
click at [20, 51] on span "Company" at bounding box center [18, 53] width 28 height 6
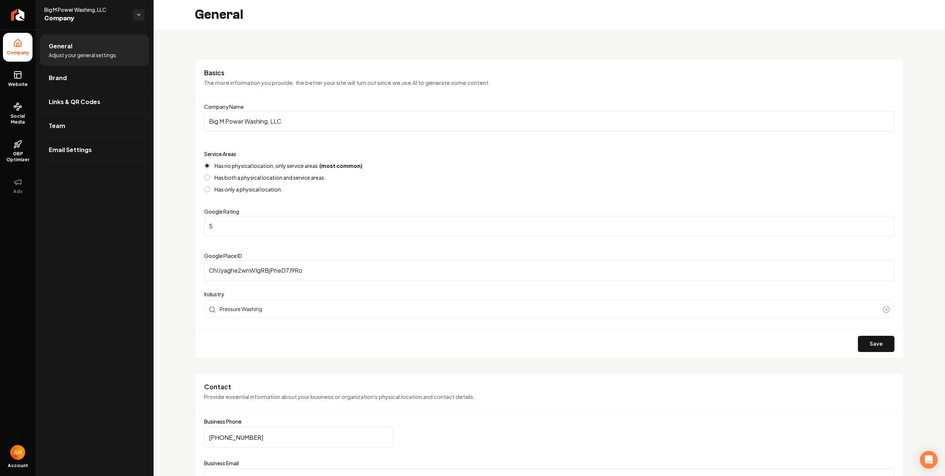
scroll to position [123, 0]
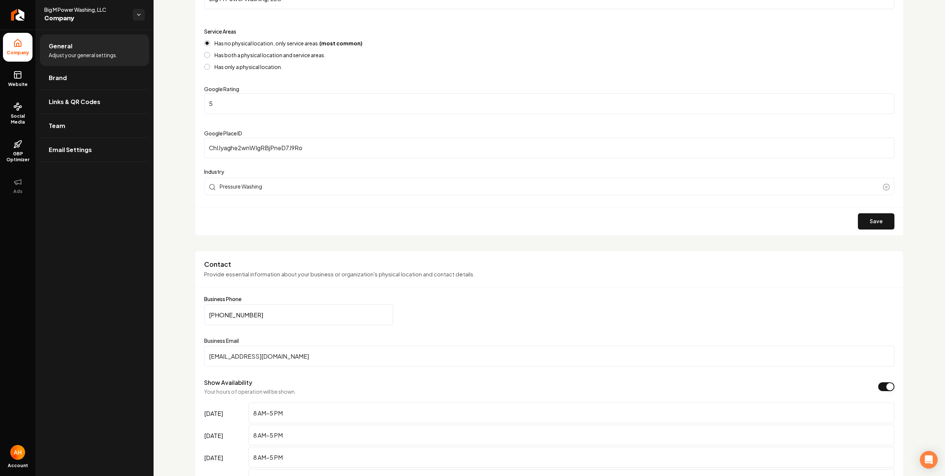
drag, startPoint x: 300, startPoint y: 348, endPoint x: 321, endPoint y: 353, distance: 21.0
click at [301, 348] on input "bigmpowerwashing@gmail.com" at bounding box center [549, 356] width 690 height 21
click at [350, 59] on div "Has no physical location, only service areas. (most common) Has both a physical…" at bounding box center [549, 55] width 690 height 30
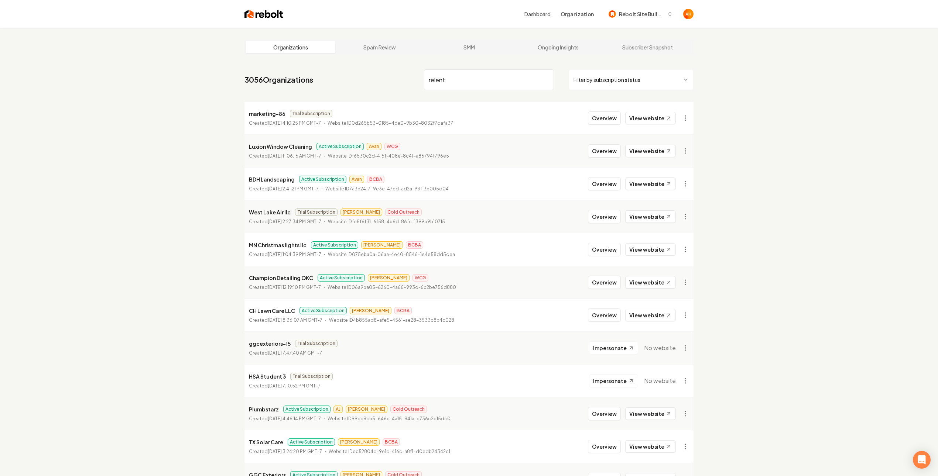
type input "relent"
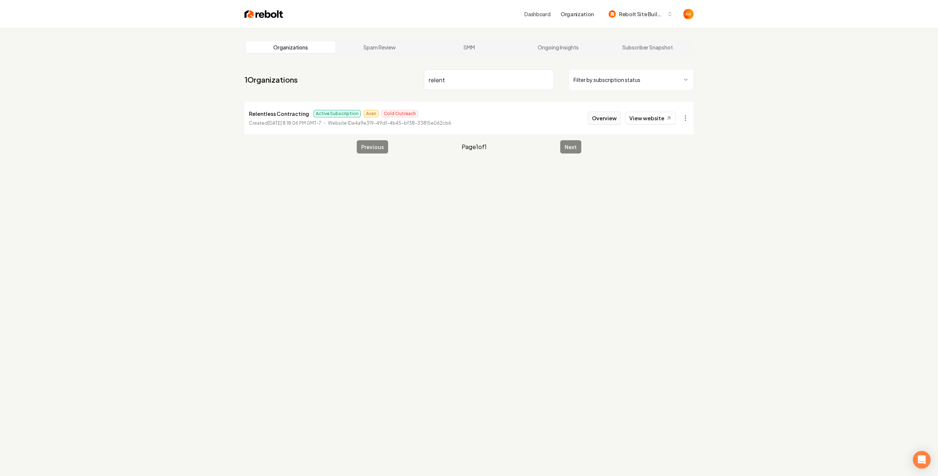
click at [599, 117] on button "Overview" at bounding box center [604, 117] width 33 height 13
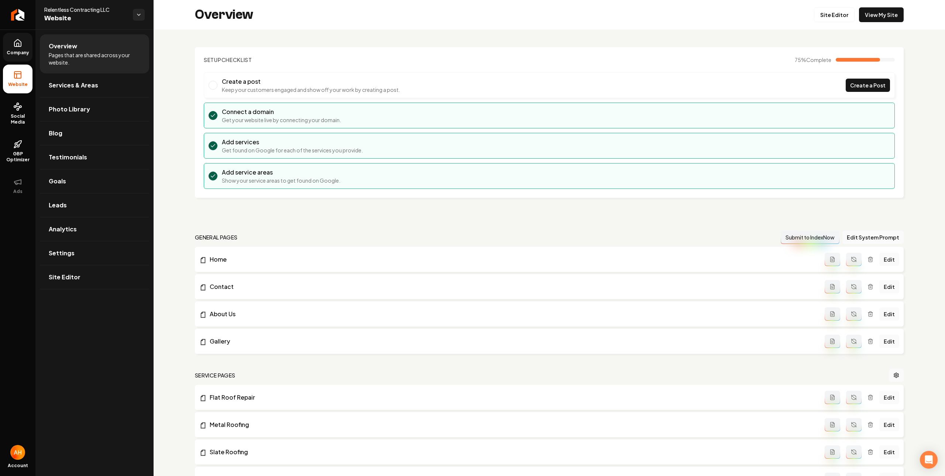
click at [16, 41] on icon at bounding box center [17, 43] width 7 height 7
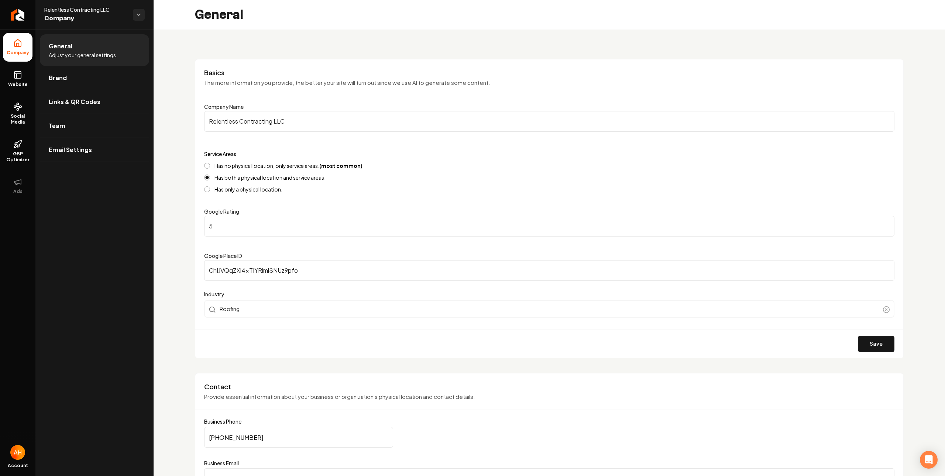
scroll to position [265, 0]
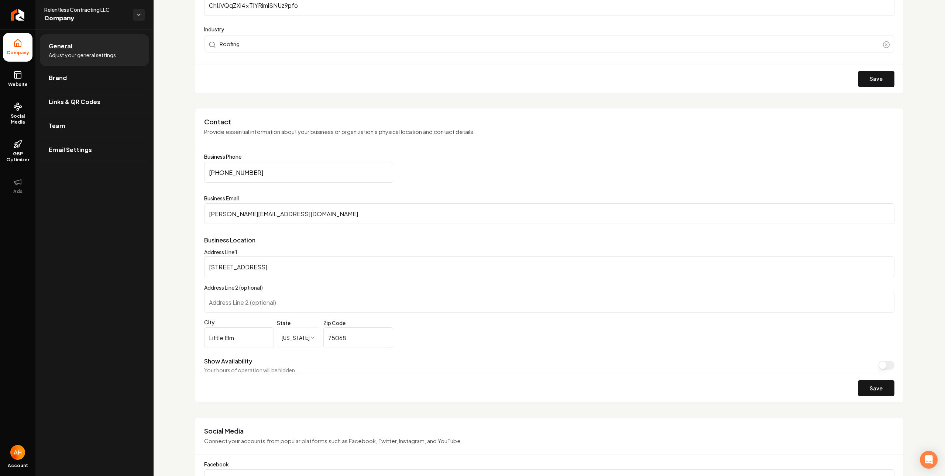
click at [337, 207] on input "chris@relentlesscontracting.com" at bounding box center [549, 213] width 690 height 21
